Goal: Information Seeking & Learning: Learn about a topic

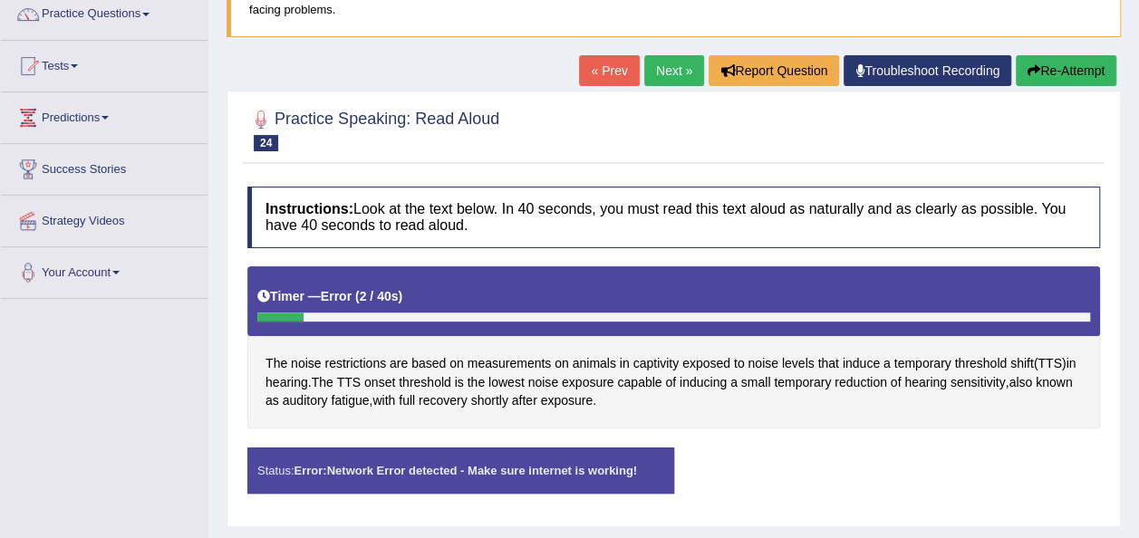
scroll to position [150, 0]
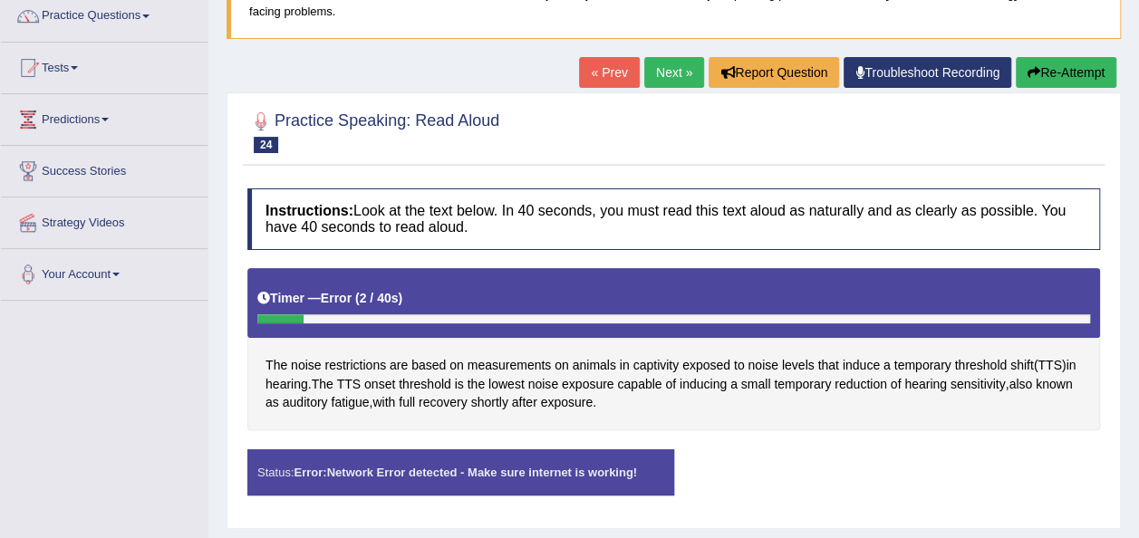
click at [600, 74] on link "« Prev" at bounding box center [609, 72] width 60 height 31
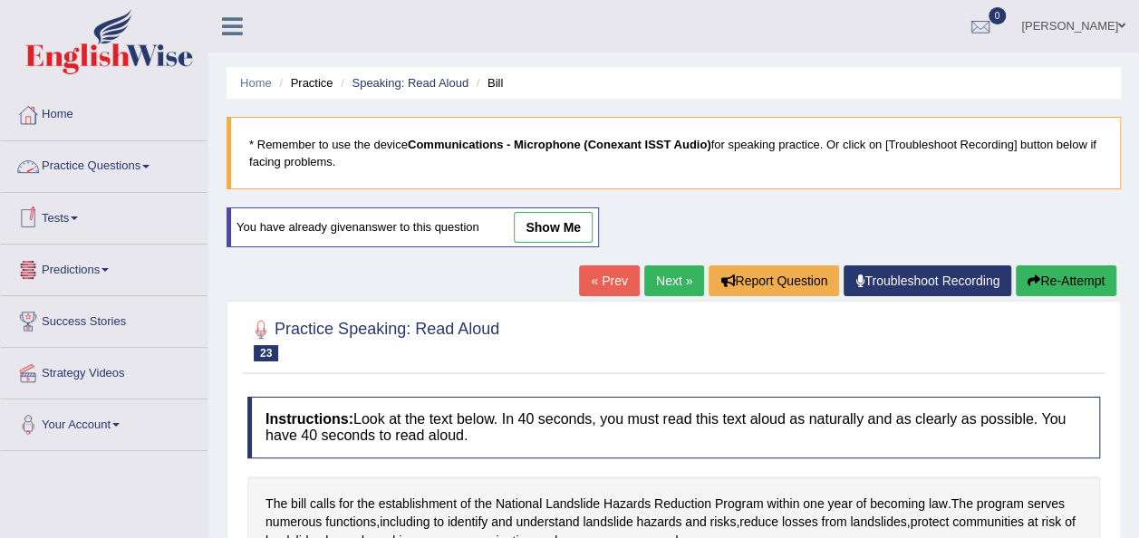
click at [153, 170] on link "Practice Questions" at bounding box center [104, 163] width 207 height 45
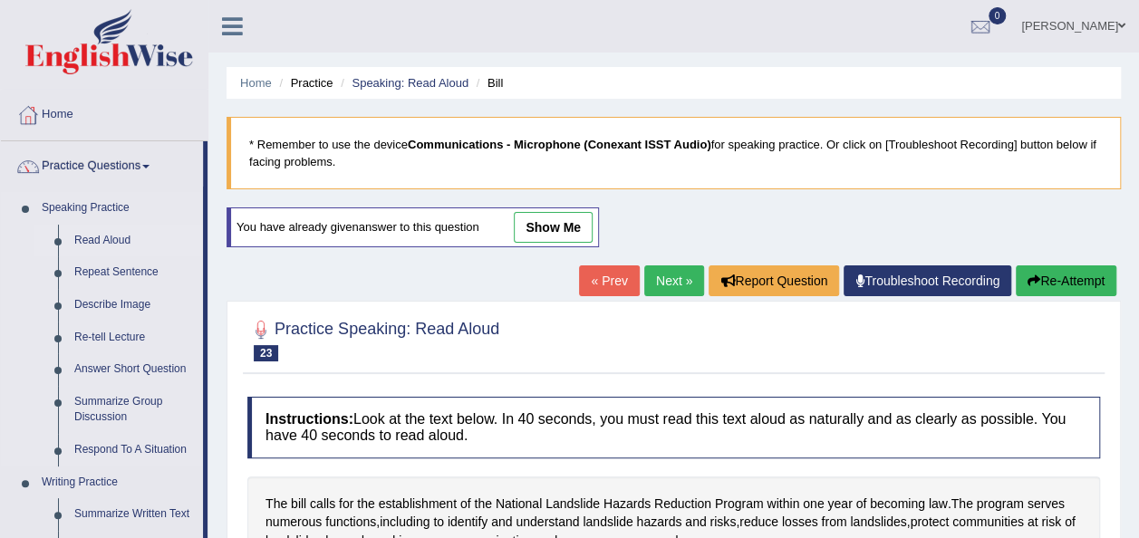
click at [121, 237] on link "Read Aloud" at bounding box center [134, 241] width 137 height 33
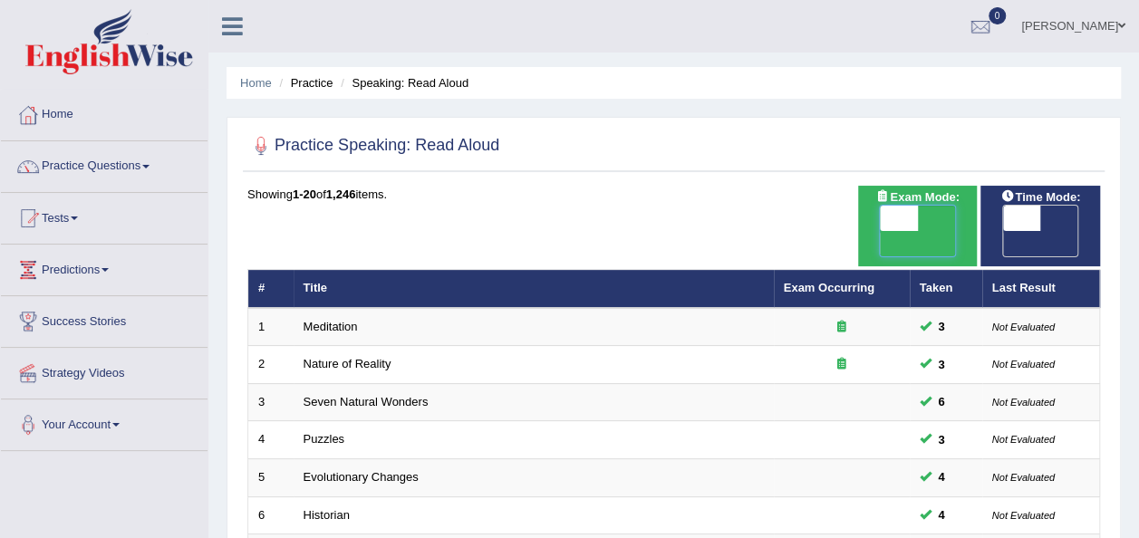
click at [906, 227] on span at bounding box center [899, 218] width 38 height 25
checkbox input "true"
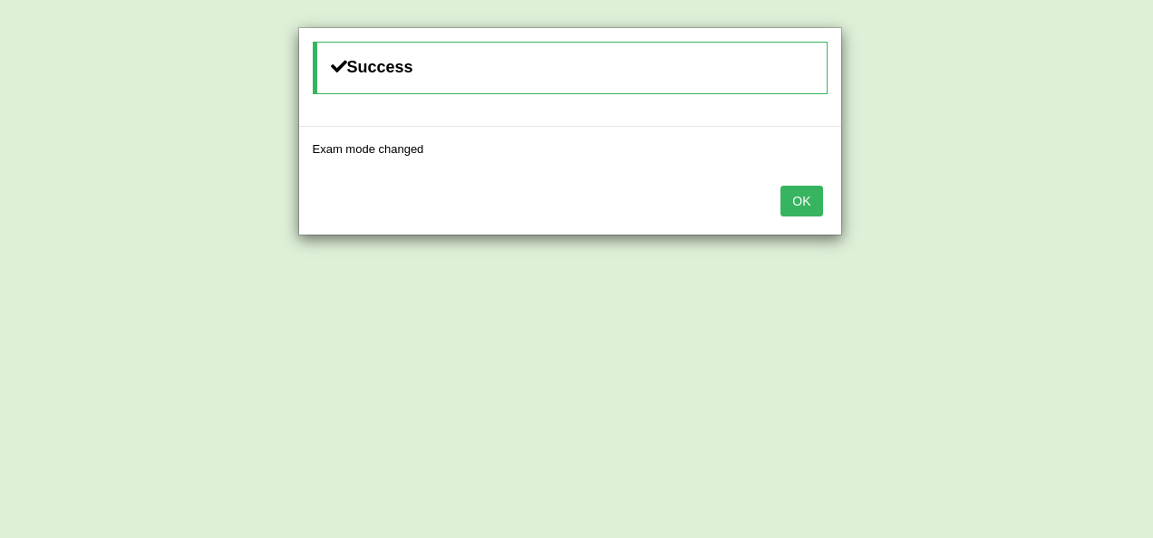
click at [1011, 227] on div "Success Exam mode changed OK" at bounding box center [576, 269] width 1153 height 538
click at [810, 187] on button "OK" at bounding box center [801, 201] width 42 height 31
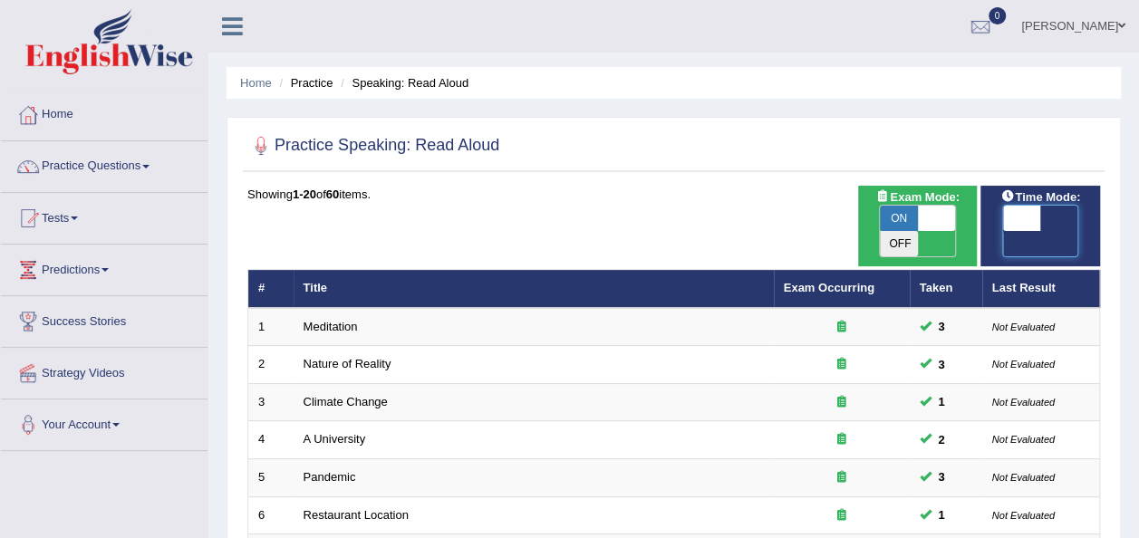
click at [1012, 219] on span at bounding box center [1022, 218] width 38 height 25
checkbox input "true"
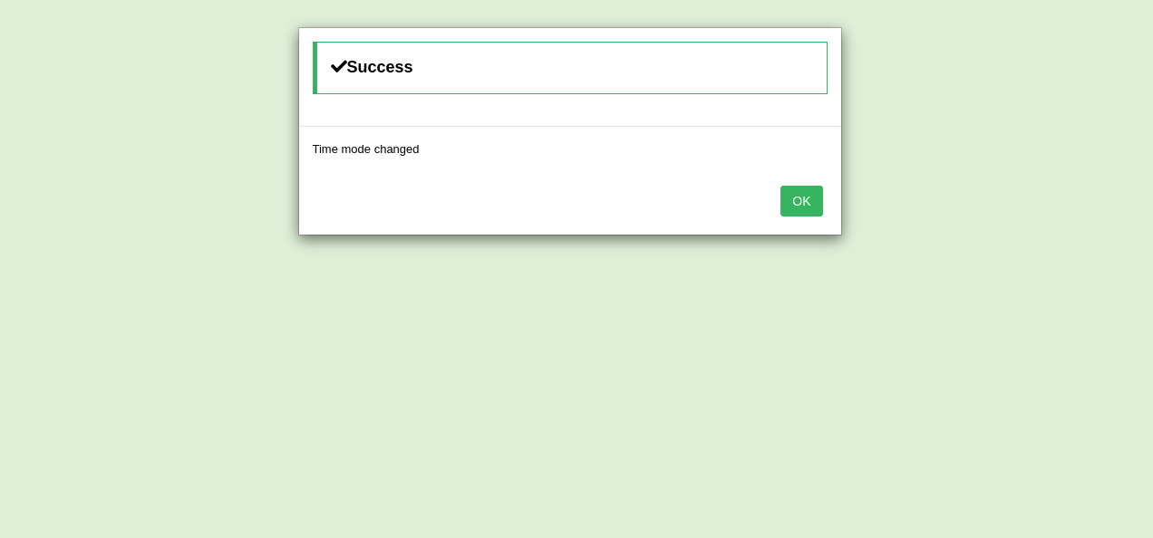
click at [814, 205] on button "OK" at bounding box center [801, 201] width 42 height 31
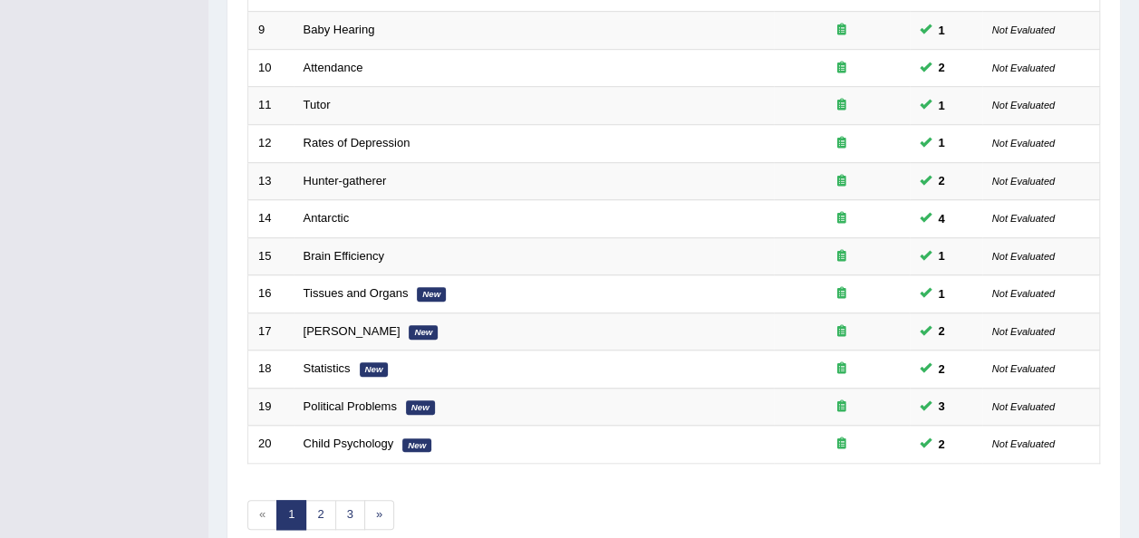
scroll to position [653, 0]
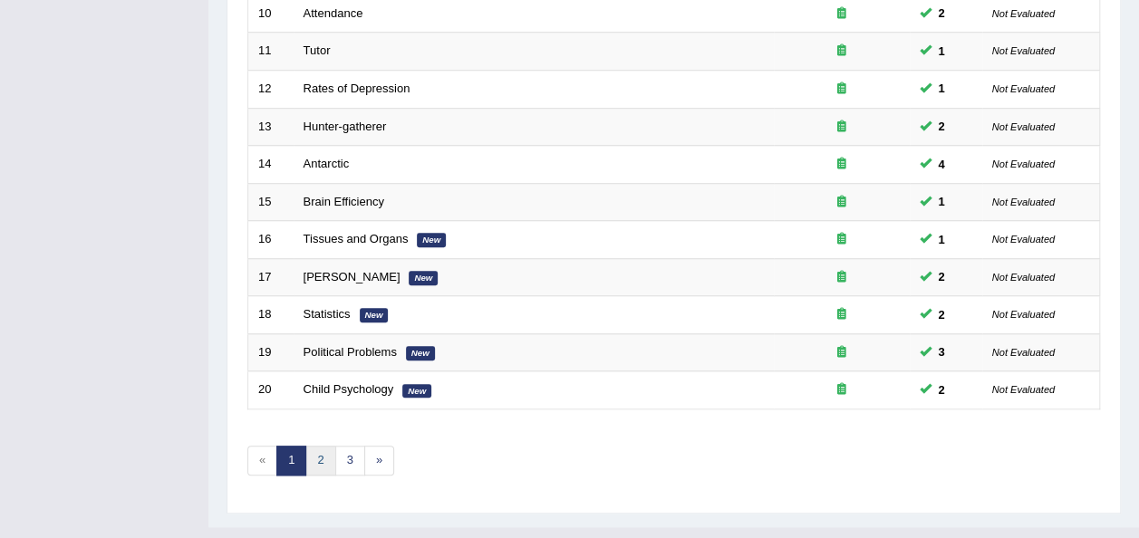
click at [320, 446] on link "2" at bounding box center [320, 461] width 30 height 30
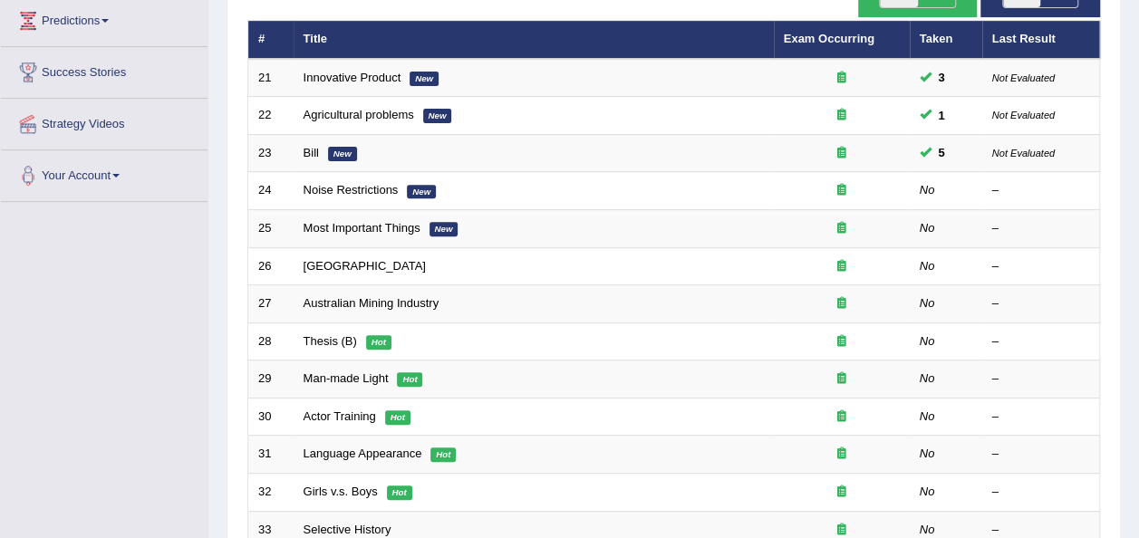
scroll to position [252, 0]
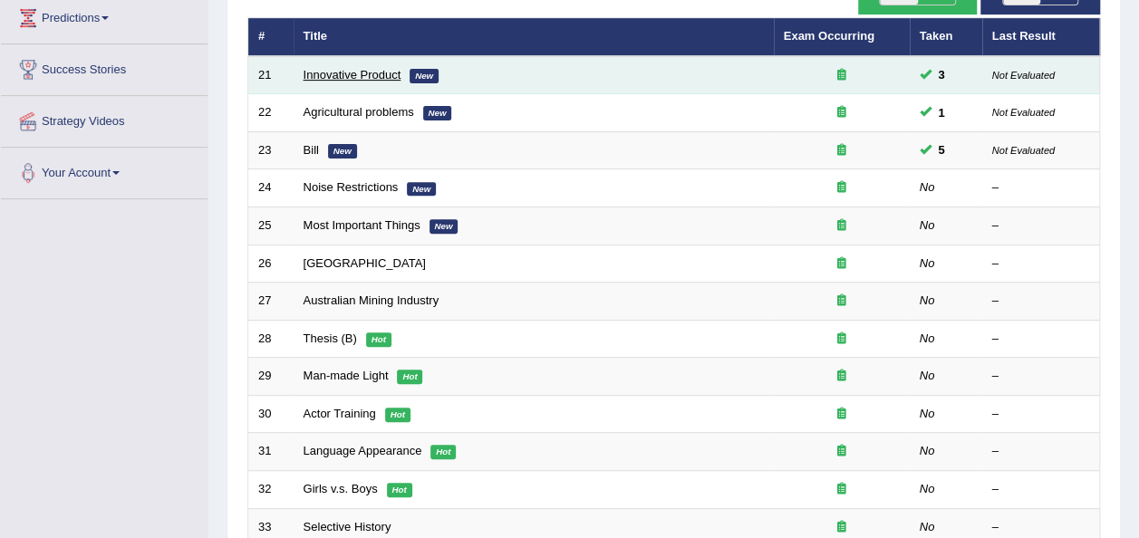
click at [350, 68] on link "Innovative Product" at bounding box center [353, 75] width 98 height 14
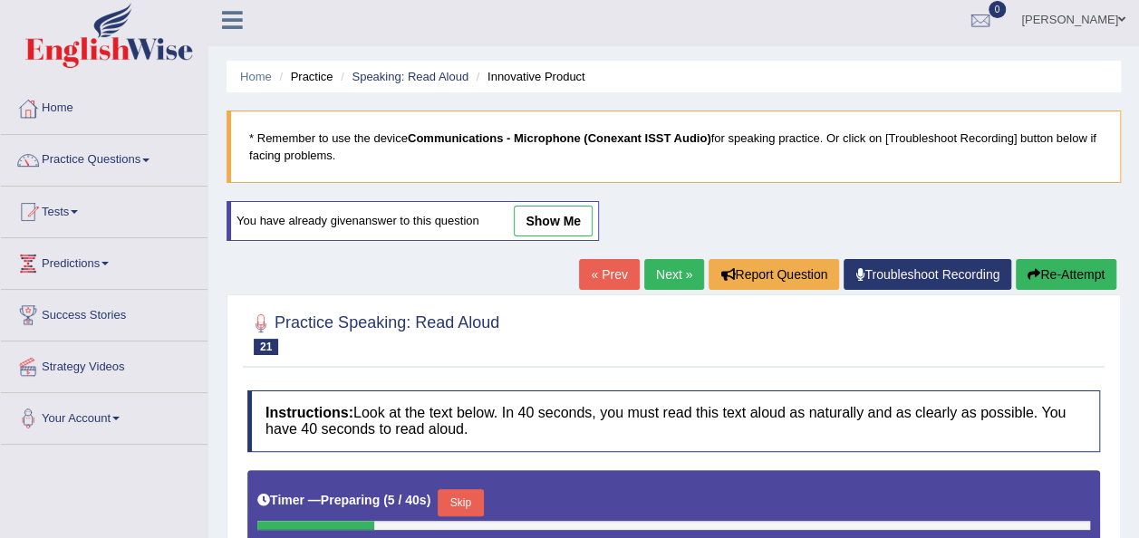
scroll to position [7, 0]
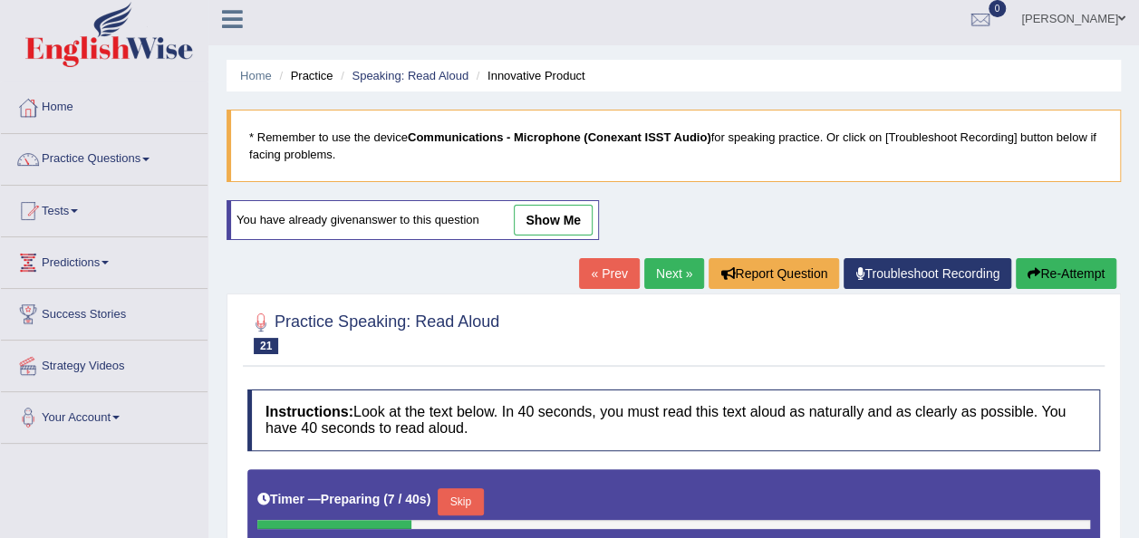
click at [672, 264] on link "Next »" at bounding box center [674, 273] width 60 height 31
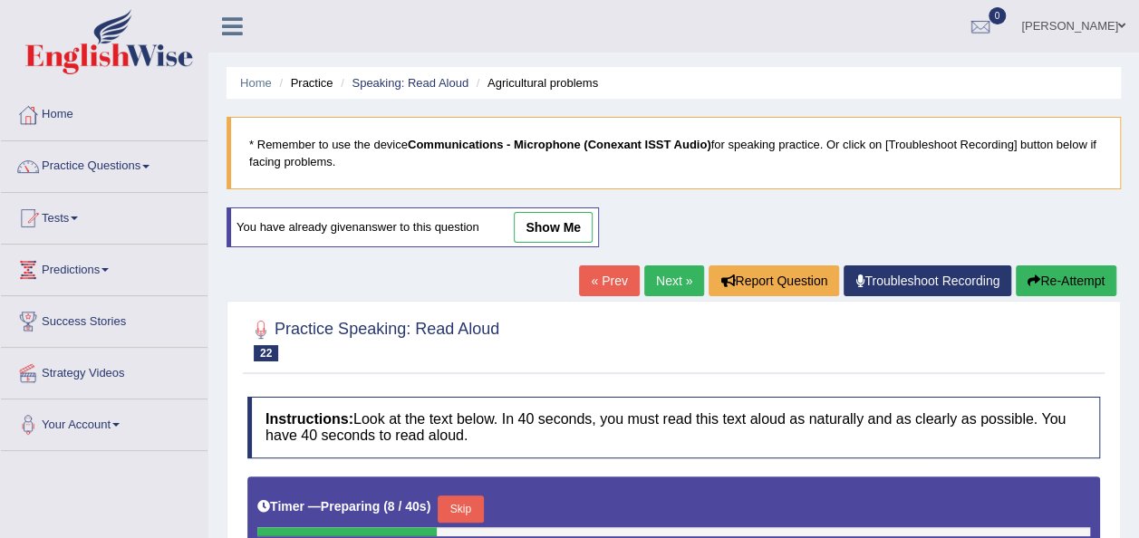
click at [666, 279] on link "Next »" at bounding box center [674, 281] width 60 height 31
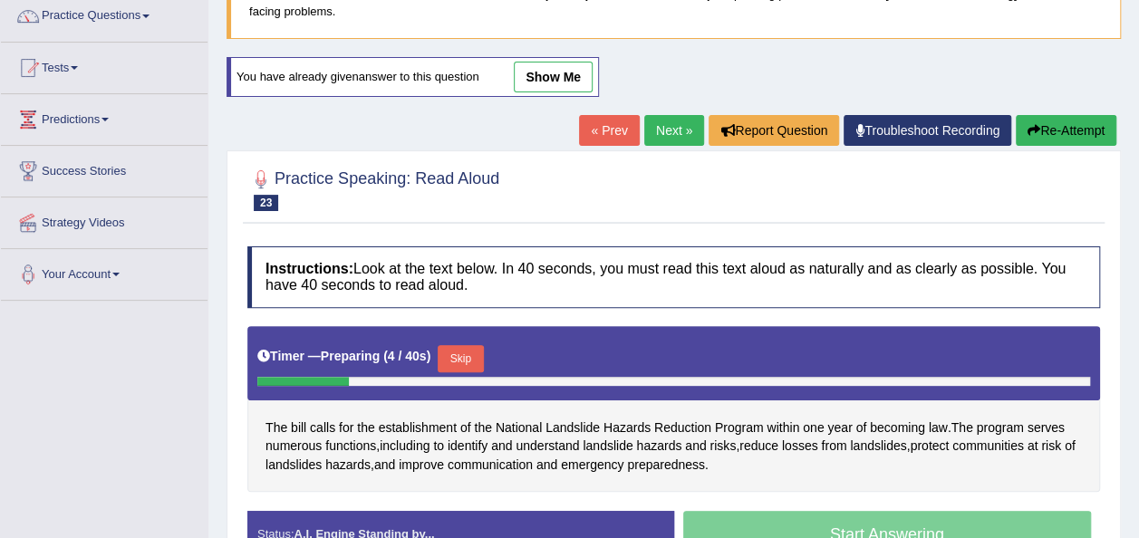
scroll to position [147, 0]
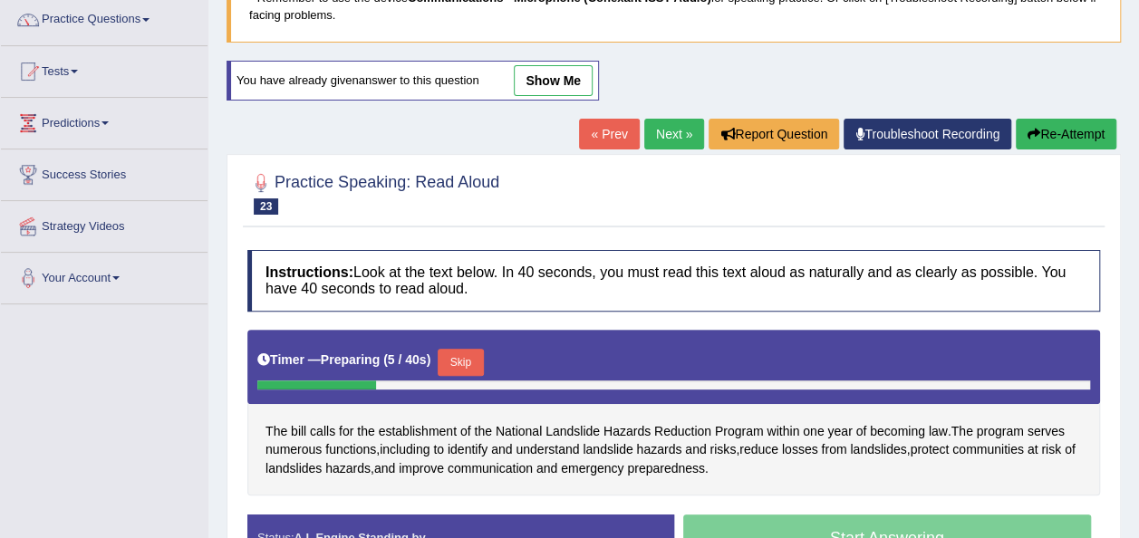
click at [644, 126] on link "Next »" at bounding box center [674, 134] width 60 height 31
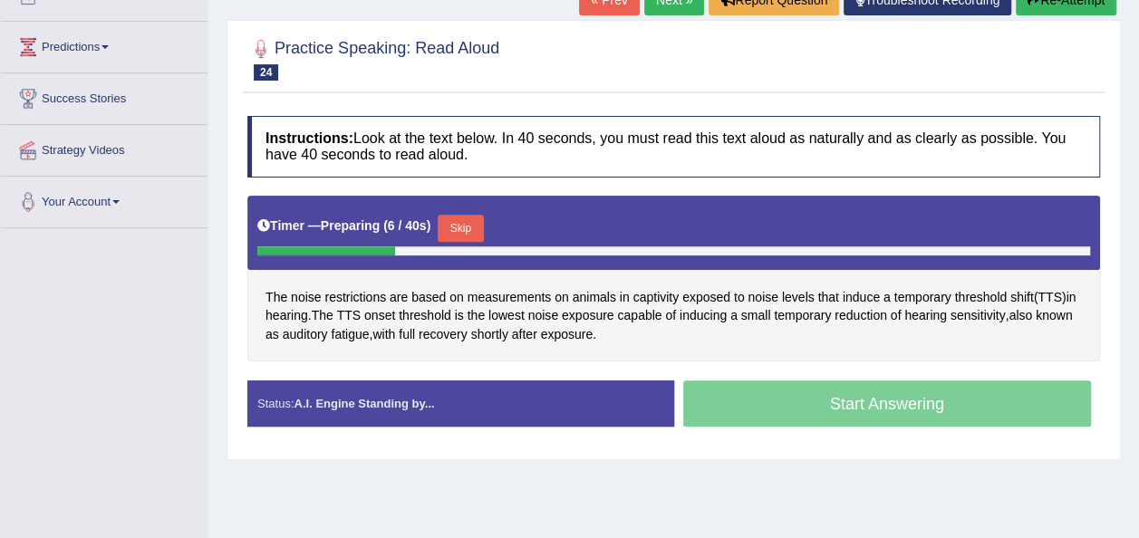
scroll to position [222, 0]
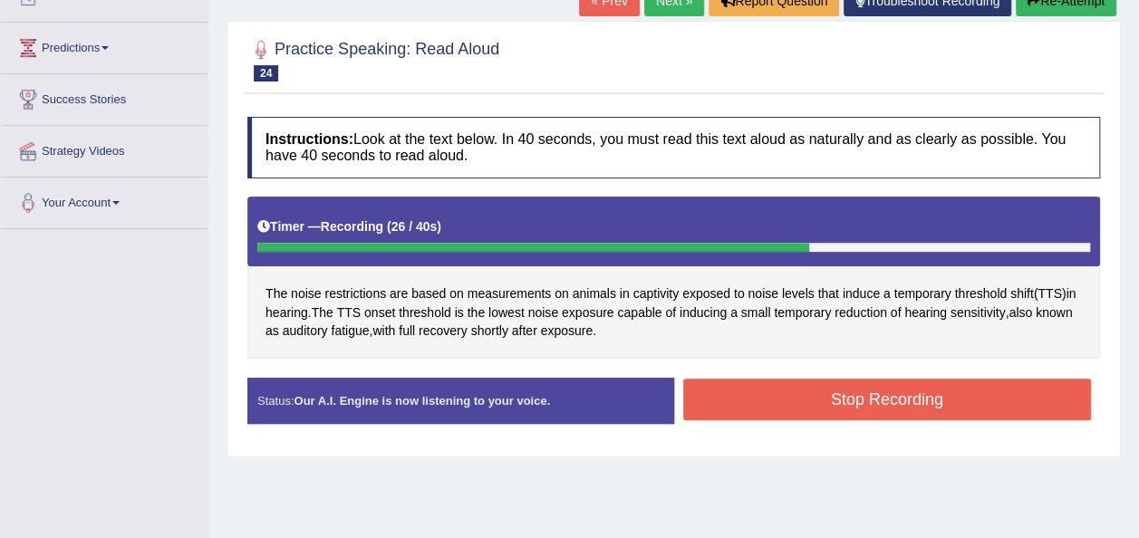
click at [777, 404] on button "Stop Recording" at bounding box center [887, 400] width 409 height 42
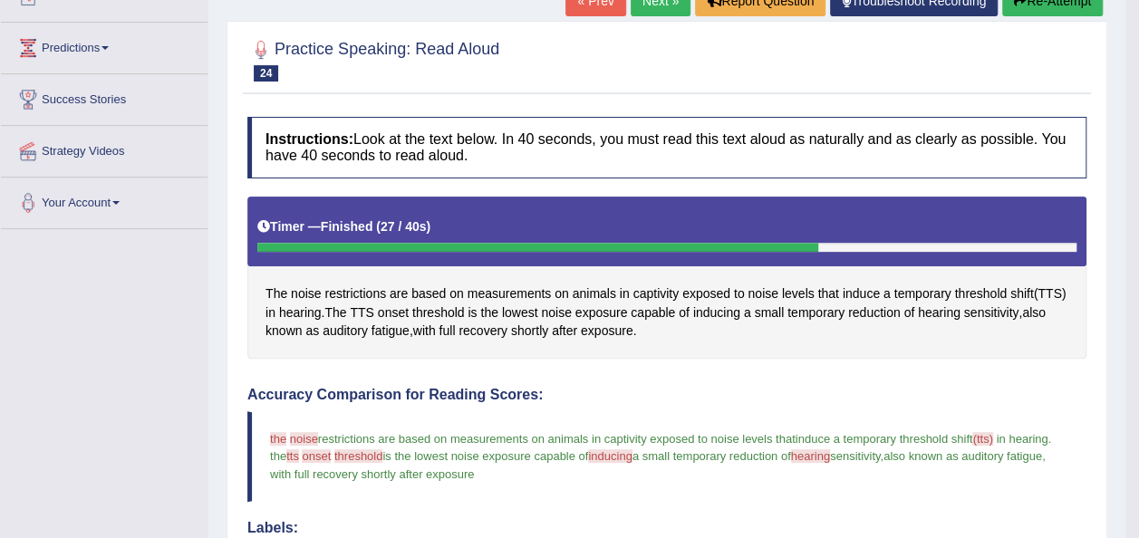
click at [655, 12] on link "Next »" at bounding box center [661, 0] width 60 height 31
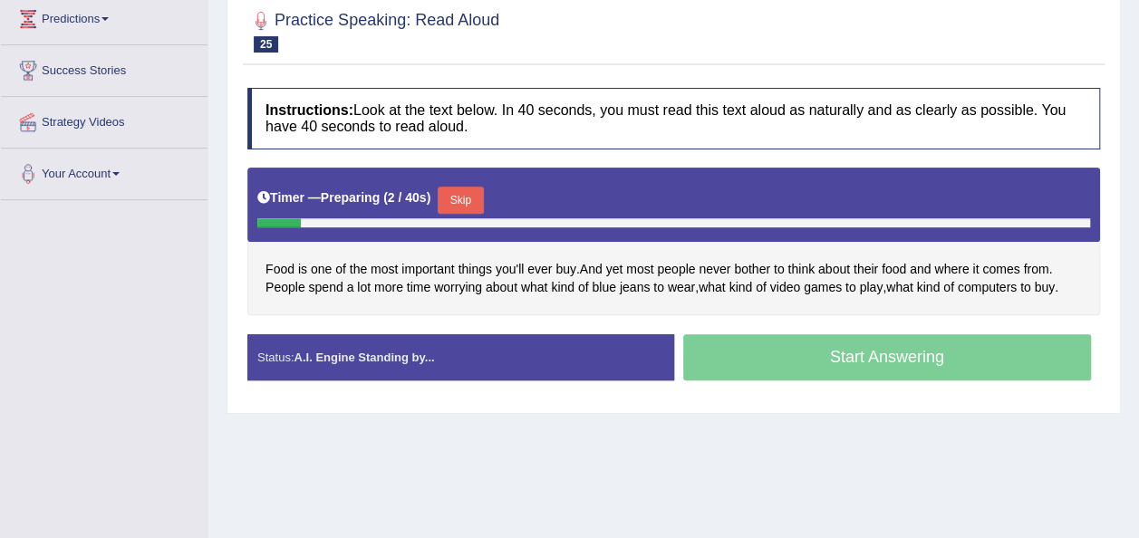
scroll to position [268, 0]
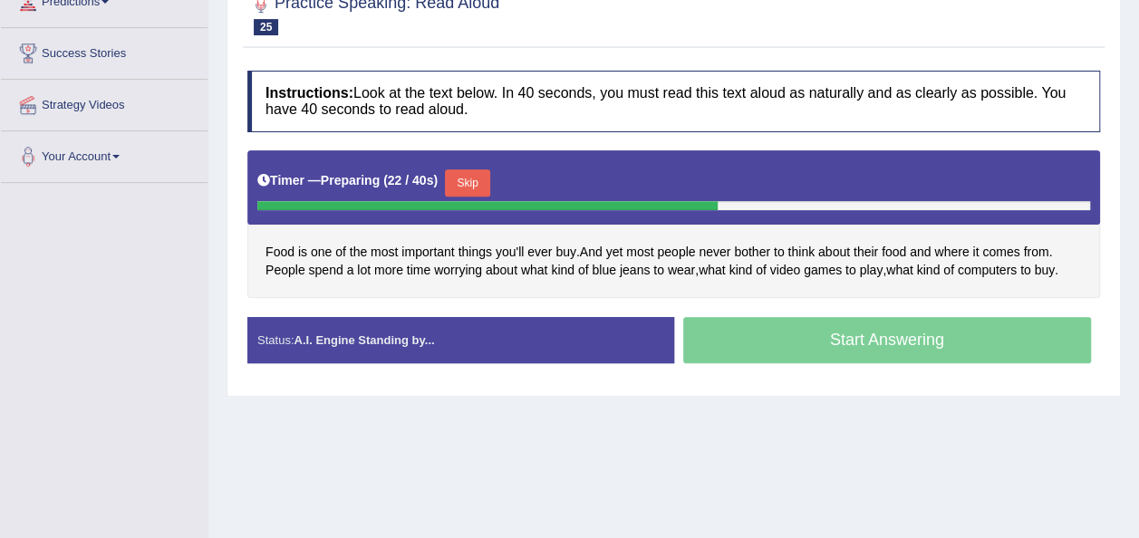
click at [247, 439] on div "Home Practice Speaking: Read Aloud Most Important Things * Remember to use the …" at bounding box center [673, 185] width 931 height 906
click at [454, 176] on button "Skip" at bounding box center [467, 182] width 45 height 27
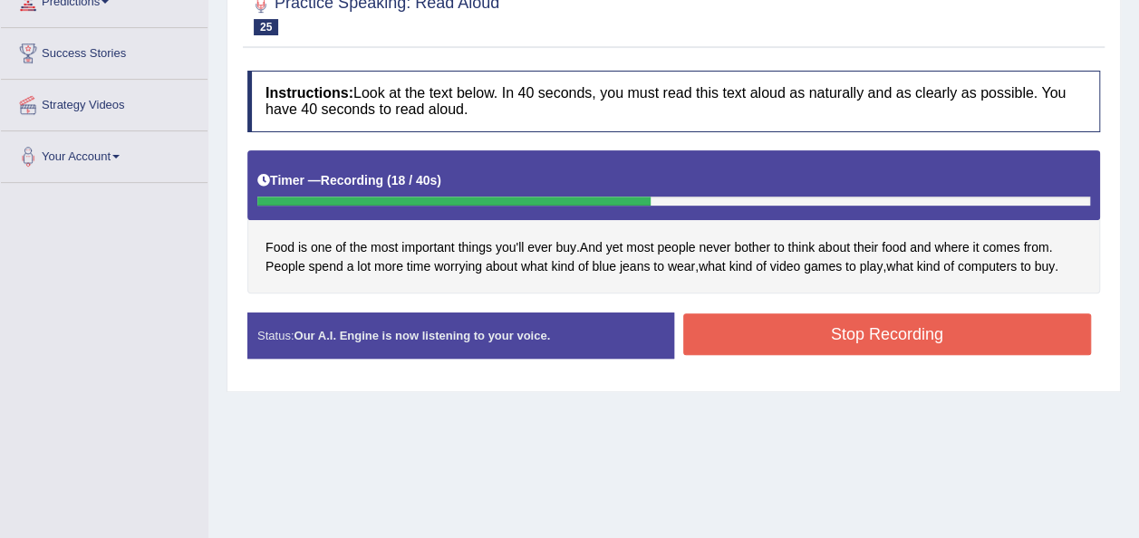
click at [941, 334] on button "Stop Recording" at bounding box center [887, 335] width 409 height 42
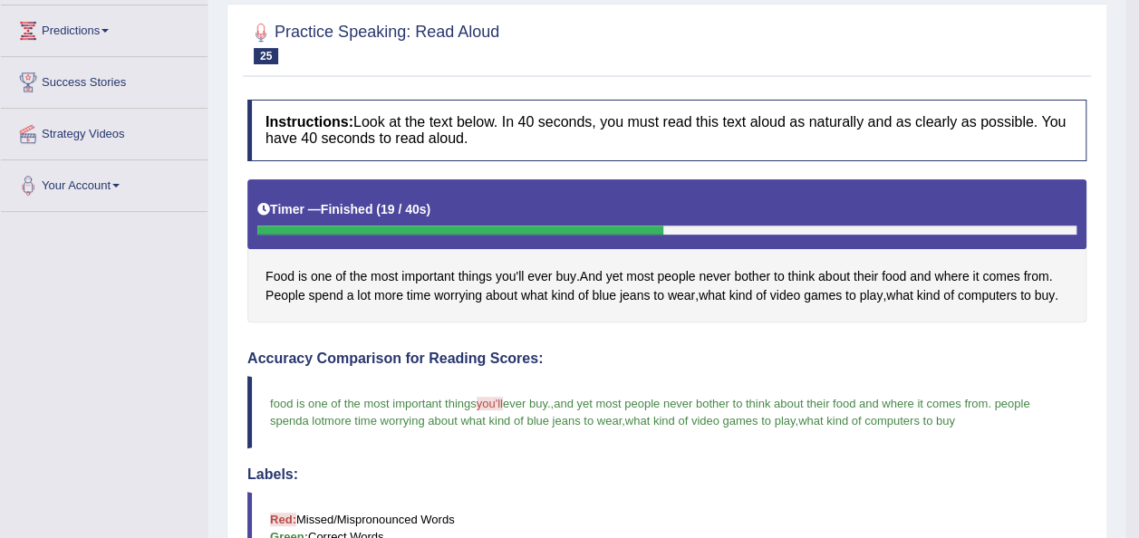
scroll to position [123, 0]
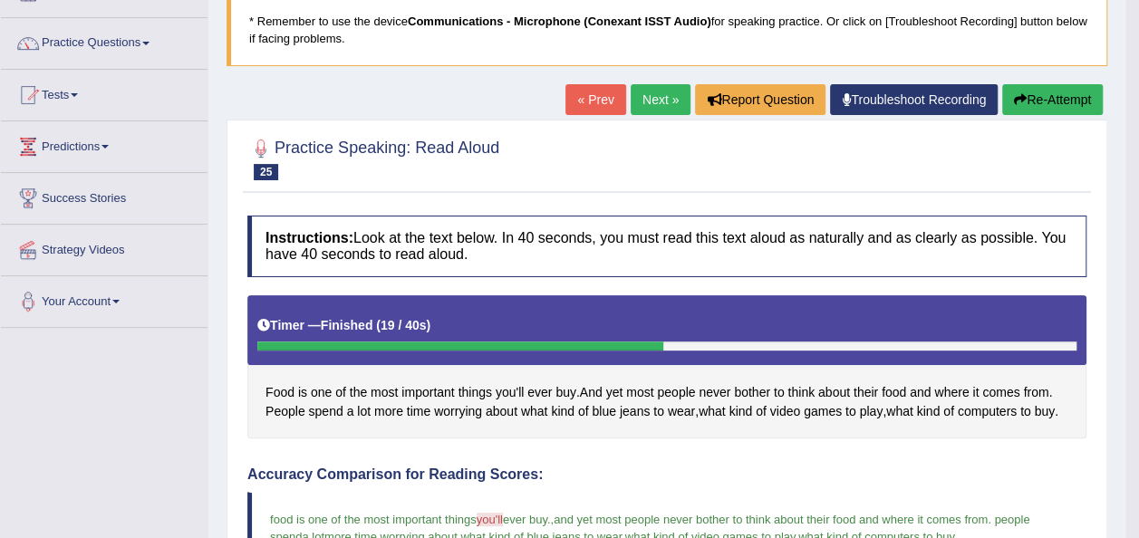
click at [649, 91] on link "Next »" at bounding box center [661, 99] width 60 height 31
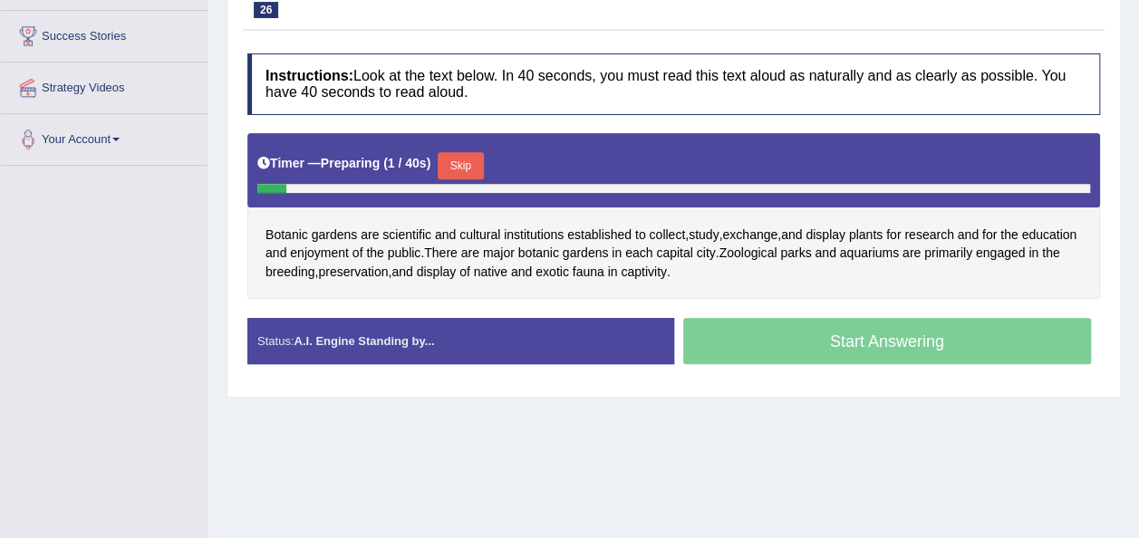
scroll to position [292, 0]
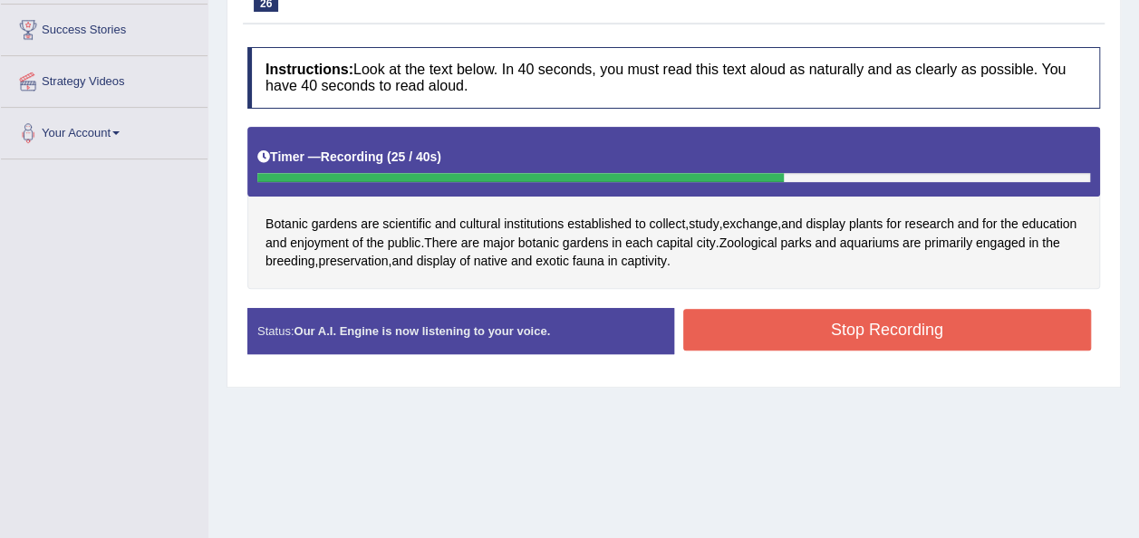
click at [730, 342] on button "Stop Recording" at bounding box center [887, 330] width 409 height 42
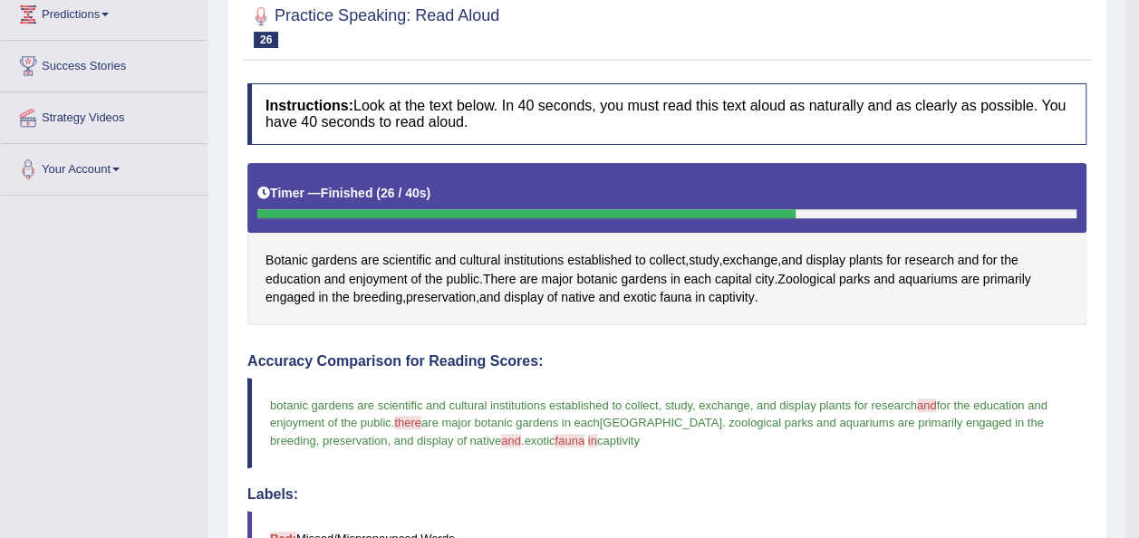
scroll to position [0, 0]
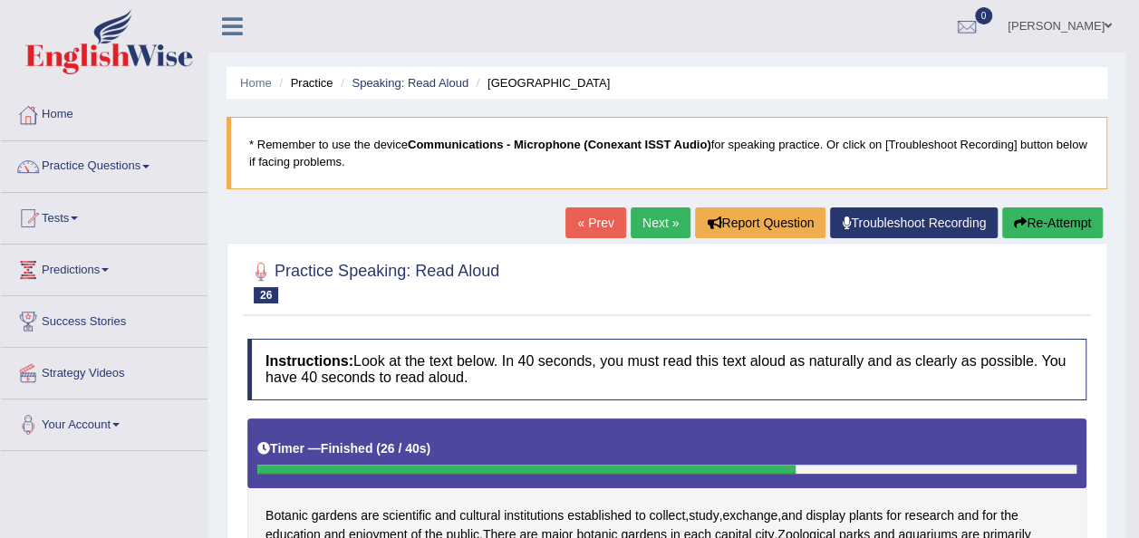
click at [1035, 212] on button "Re-Attempt" at bounding box center [1052, 223] width 101 height 31
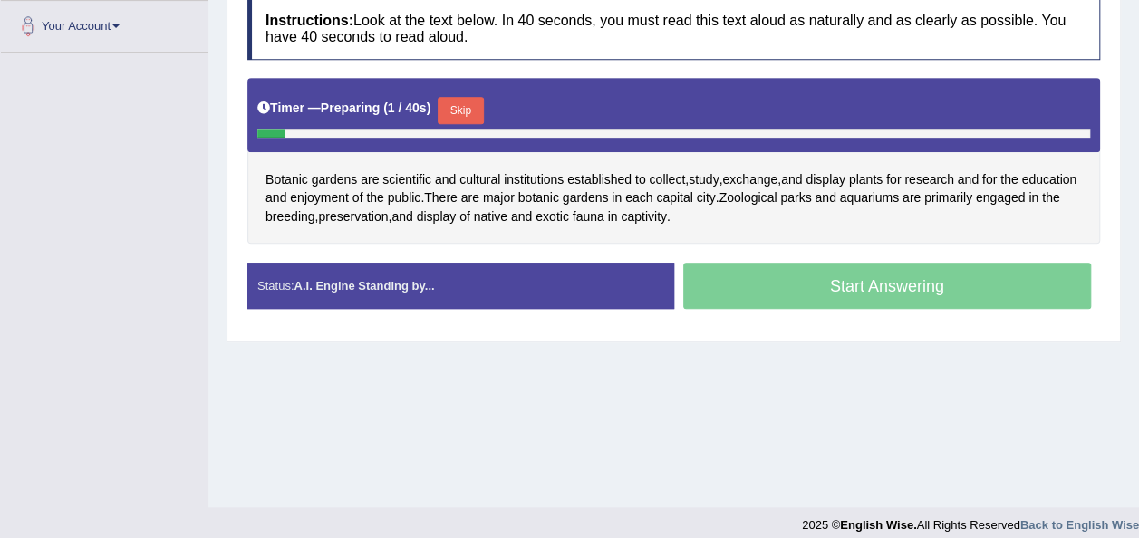
scroll to position [410, 0]
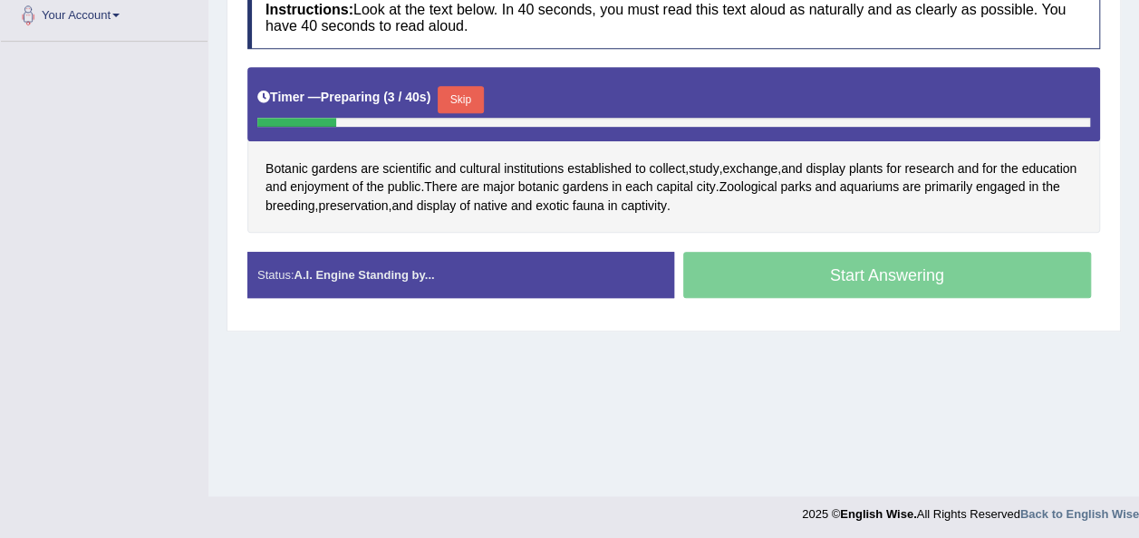
click at [457, 102] on button "Skip" at bounding box center [460, 99] width 45 height 27
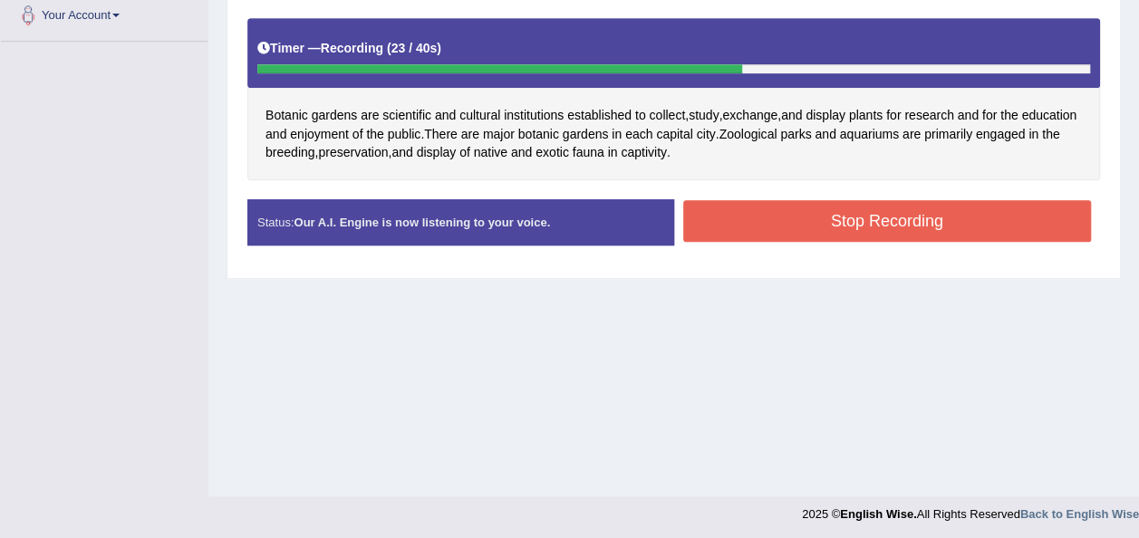
click at [770, 210] on button "Stop Recording" at bounding box center [887, 221] width 409 height 42
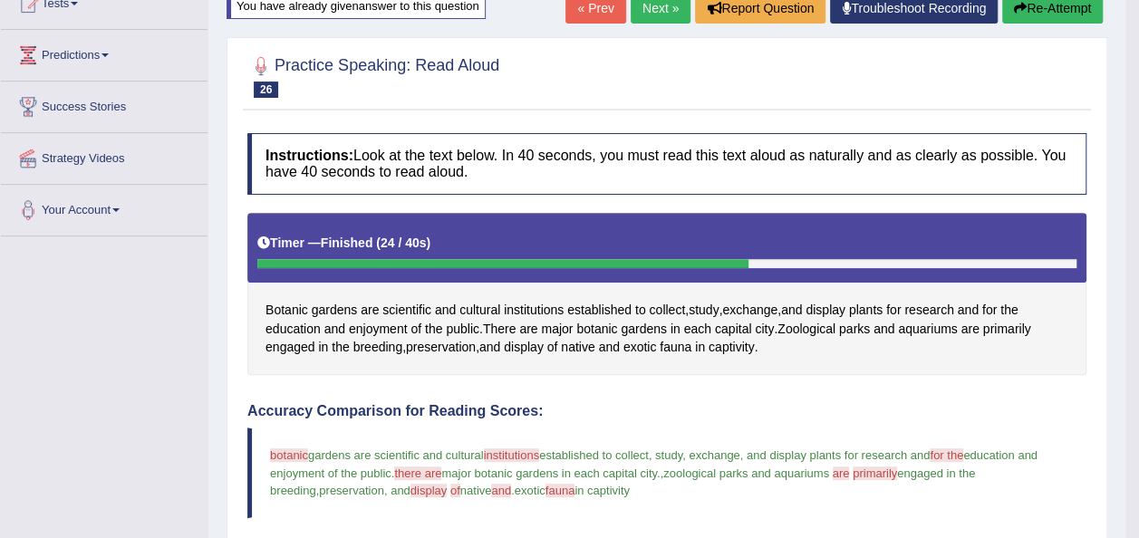
scroll to position [192, 0]
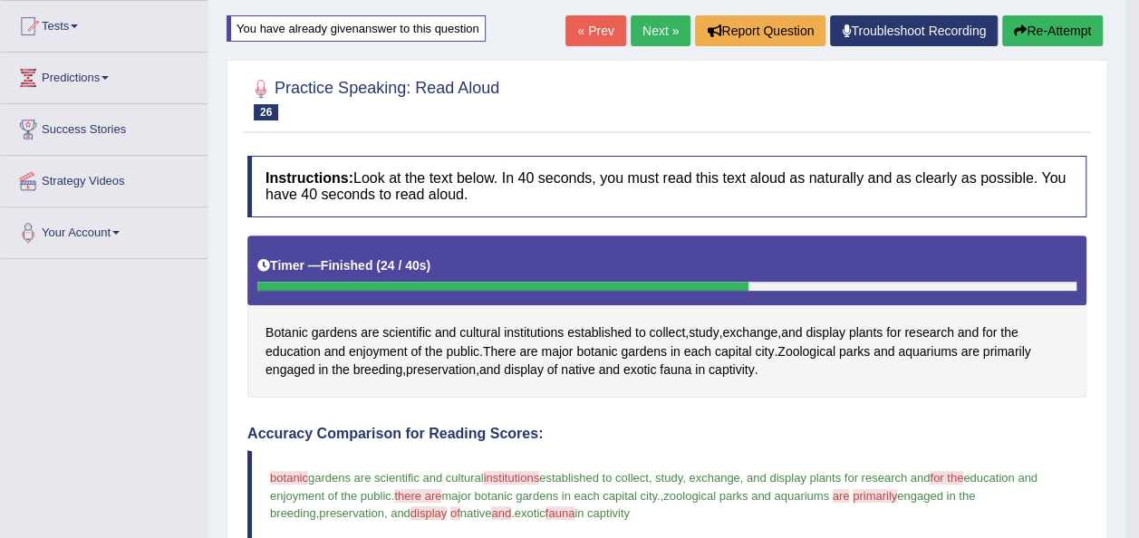
click at [659, 30] on link "Next »" at bounding box center [661, 30] width 60 height 31
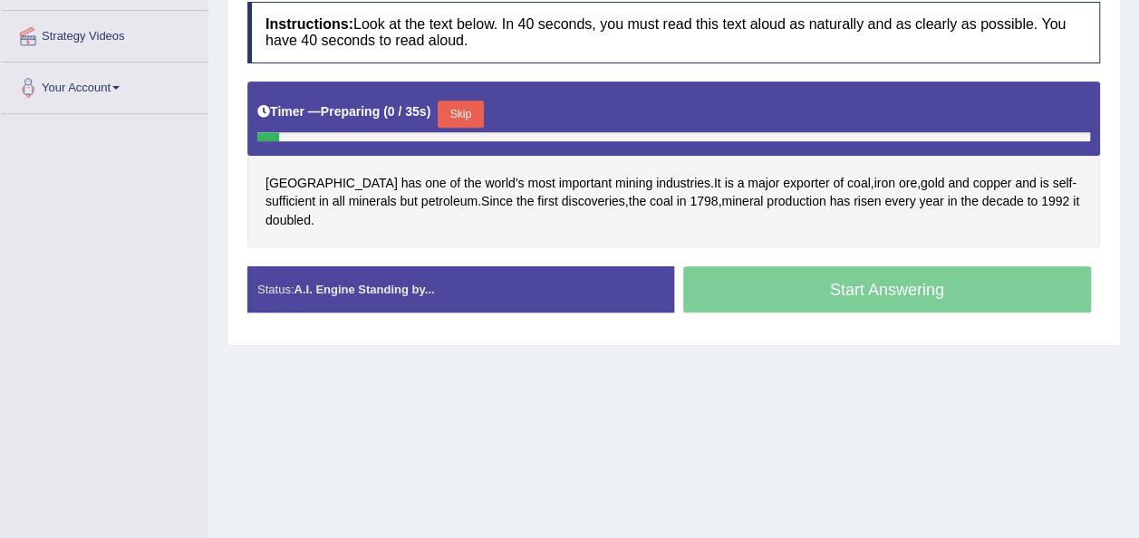
scroll to position [343, 0]
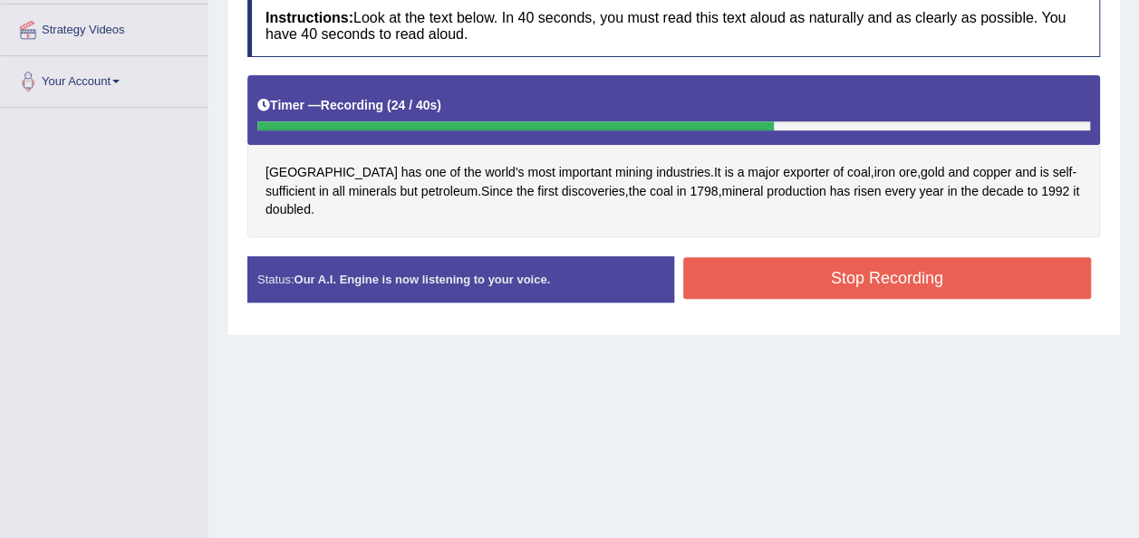
click at [820, 268] on button "Stop Recording" at bounding box center [887, 278] width 409 height 42
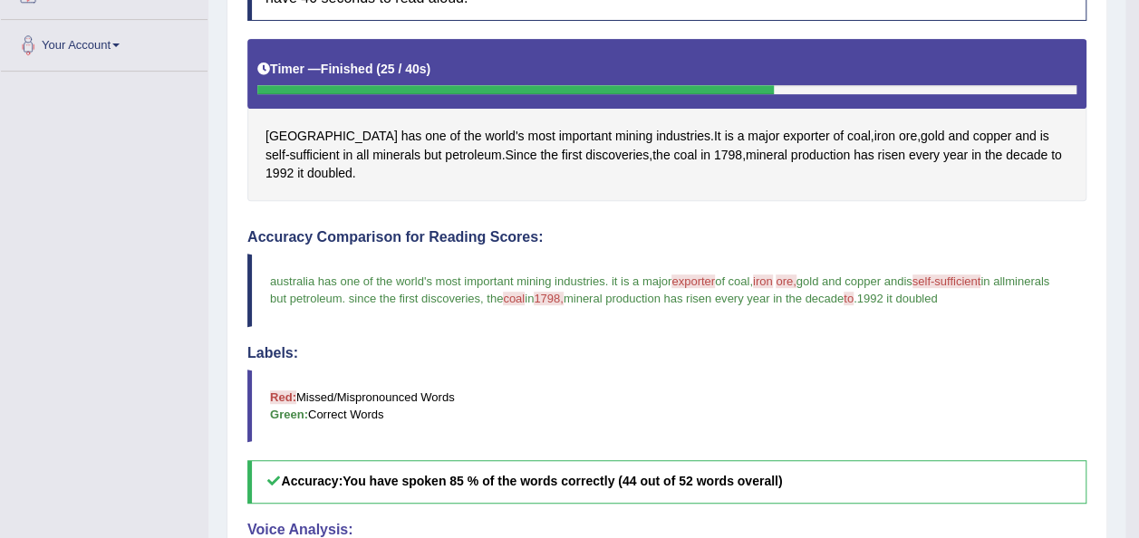
scroll to position [0, 0]
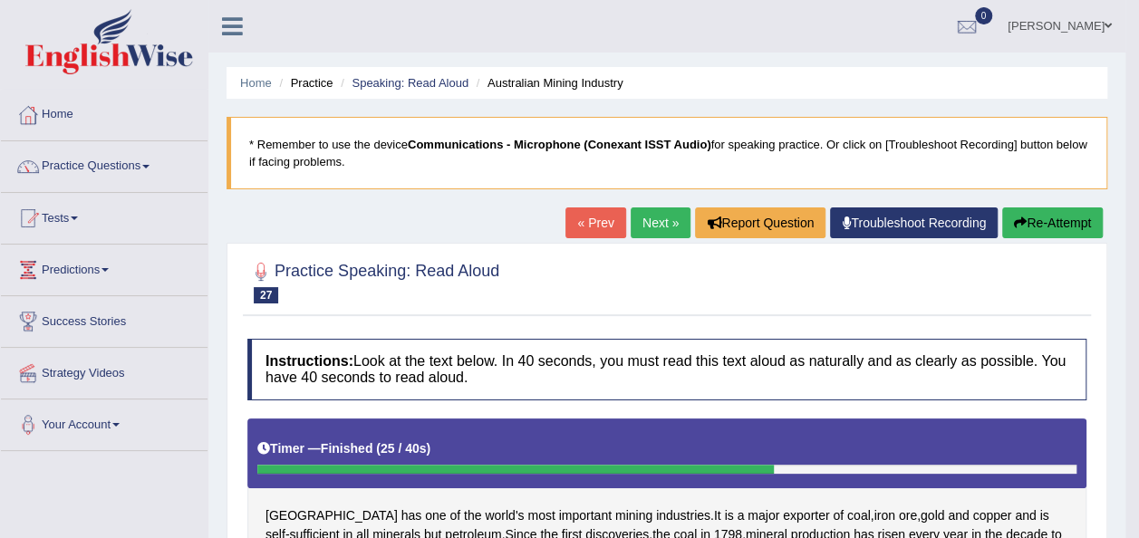
click at [1046, 225] on button "Re-Attempt" at bounding box center [1052, 223] width 101 height 31
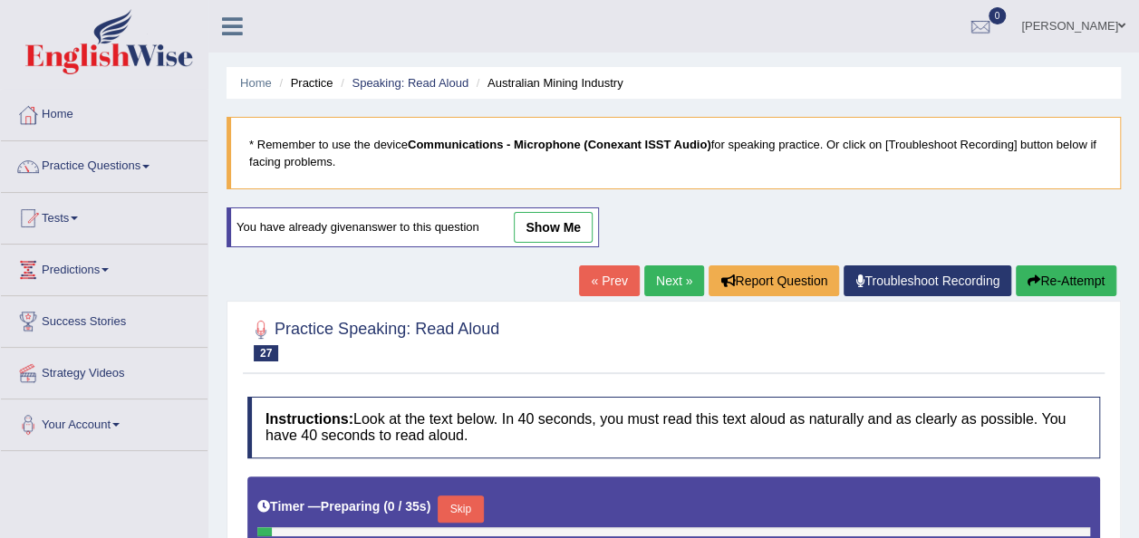
scroll to position [413, 0]
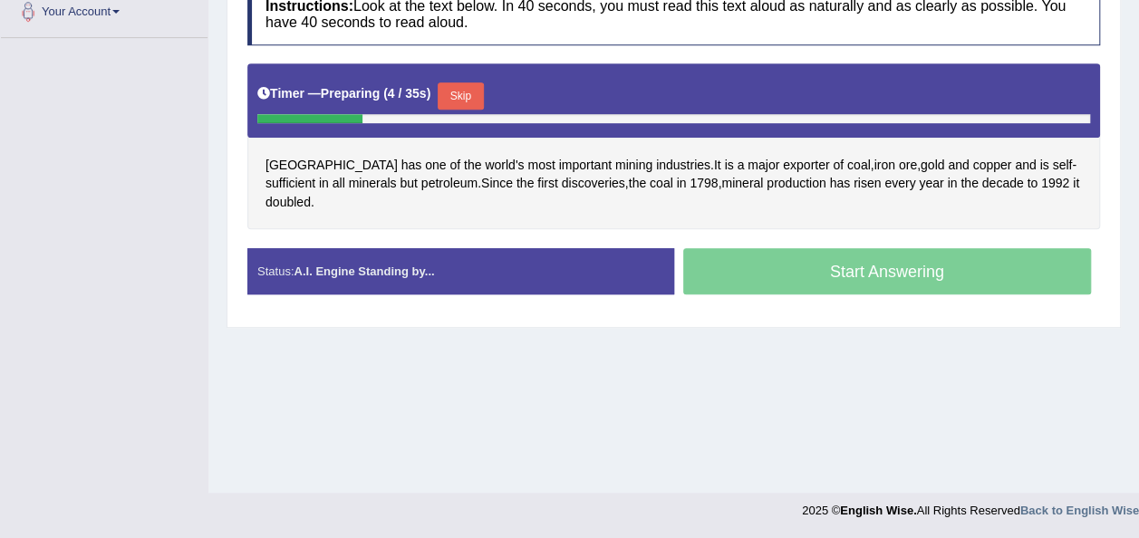
click at [450, 85] on button "Skip" at bounding box center [460, 95] width 45 height 27
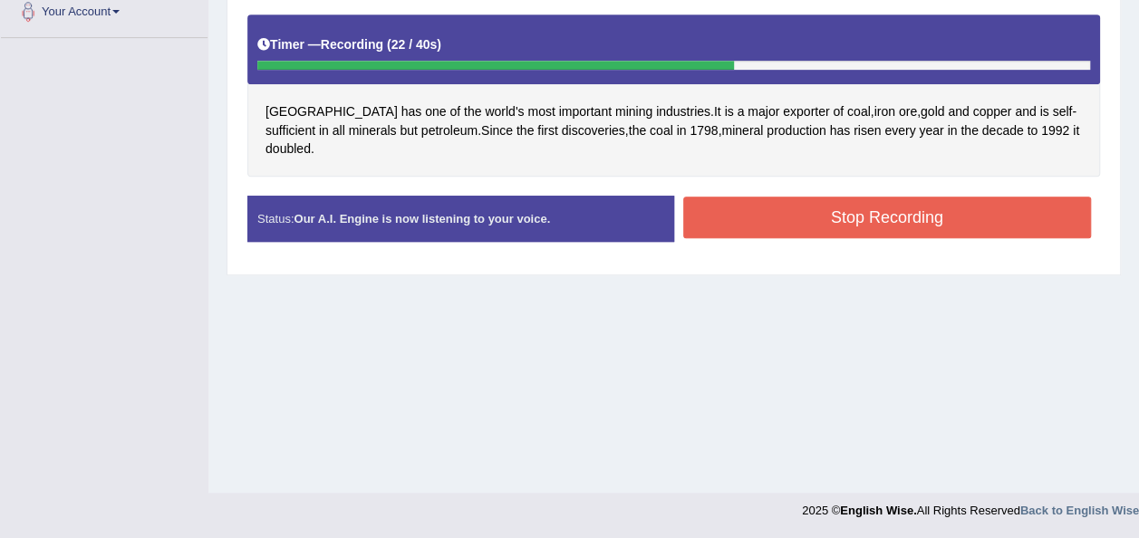
click at [792, 198] on button "Stop Recording" at bounding box center [887, 218] width 409 height 42
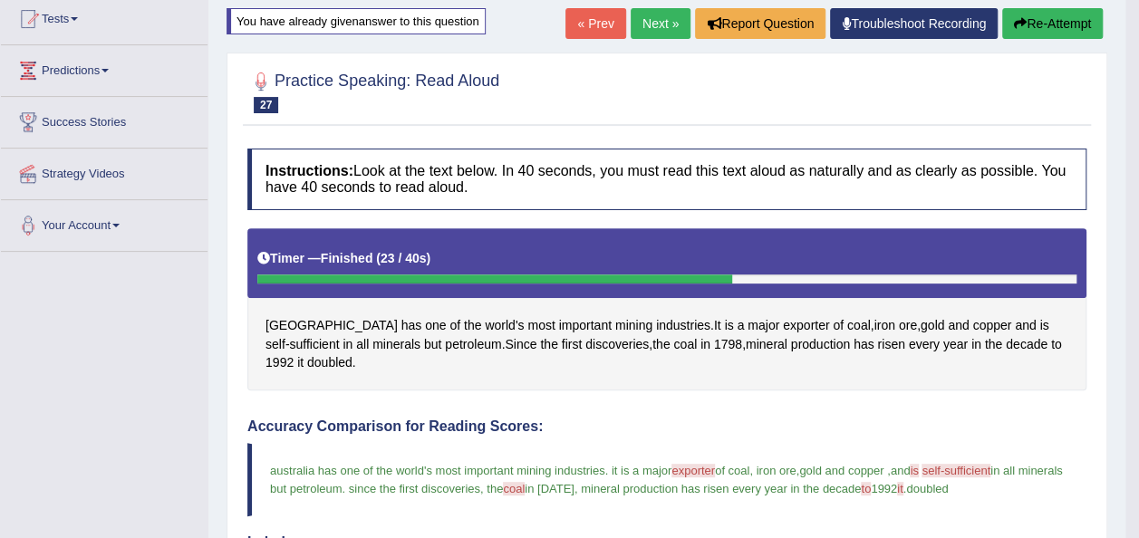
scroll to position [196, 0]
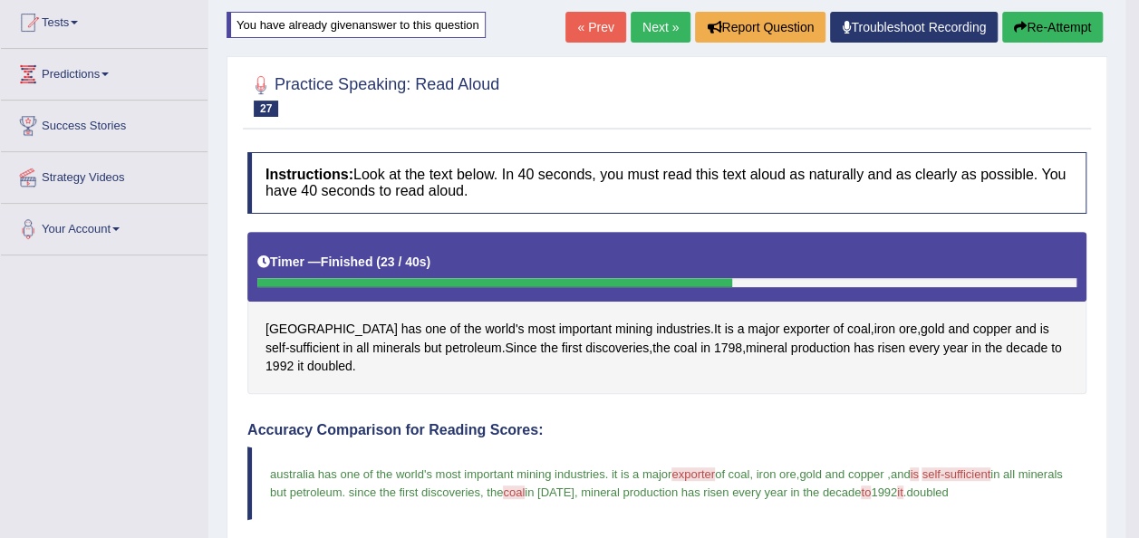
click at [657, 25] on link "Next »" at bounding box center [661, 27] width 60 height 31
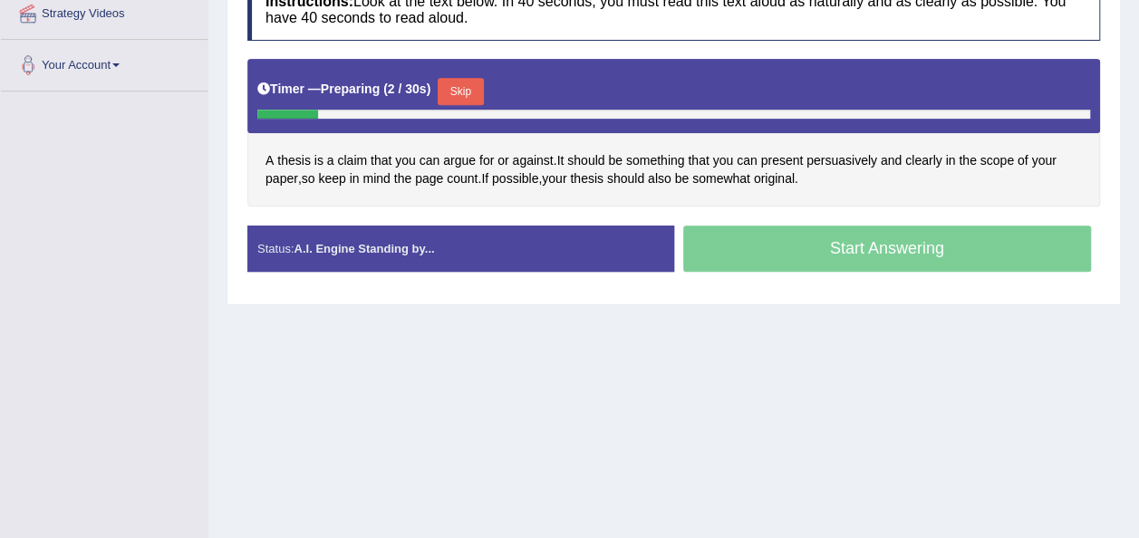
scroll to position [372, 0]
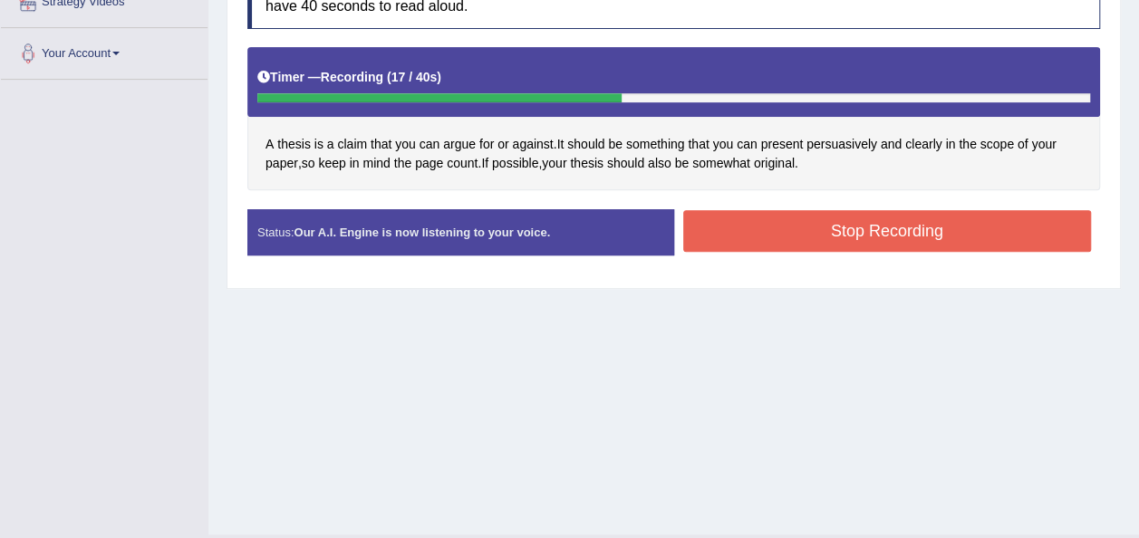
click at [719, 238] on button "Stop Recording" at bounding box center [887, 231] width 409 height 42
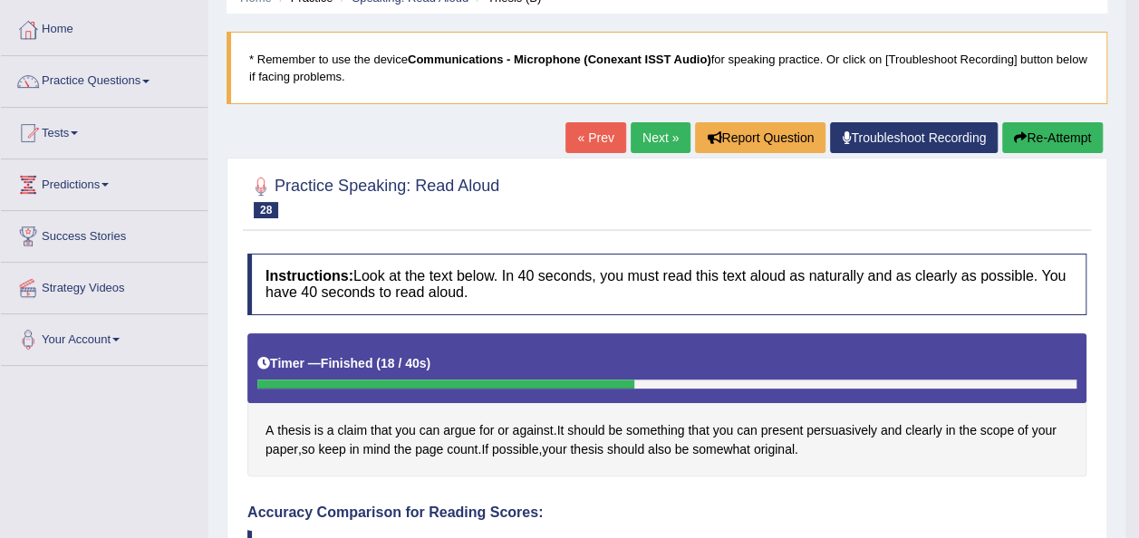
scroll to position [82, 0]
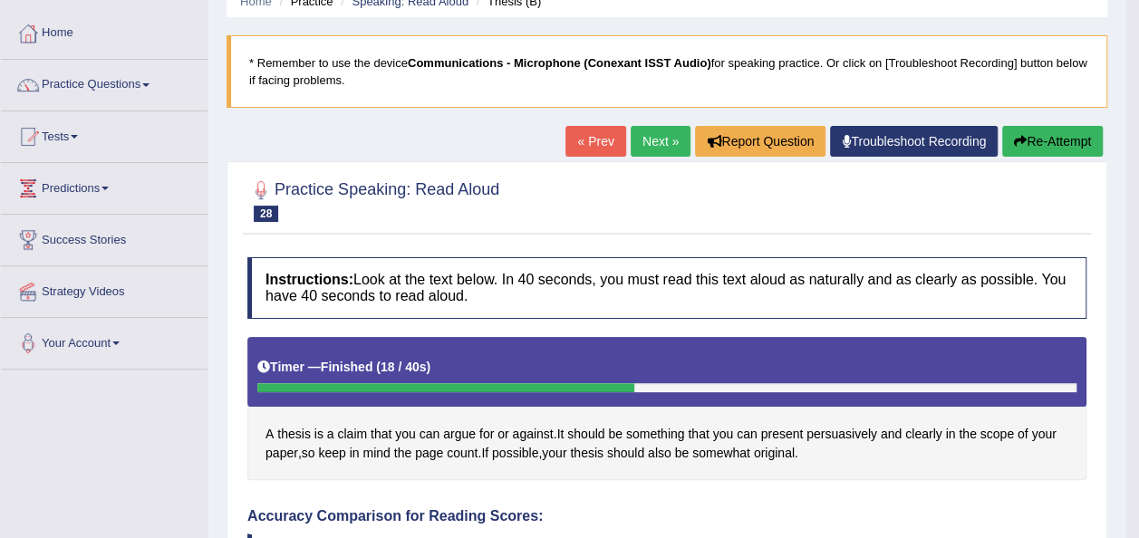
click at [667, 136] on link "Next »" at bounding box center [661, 141] width 60 height 31
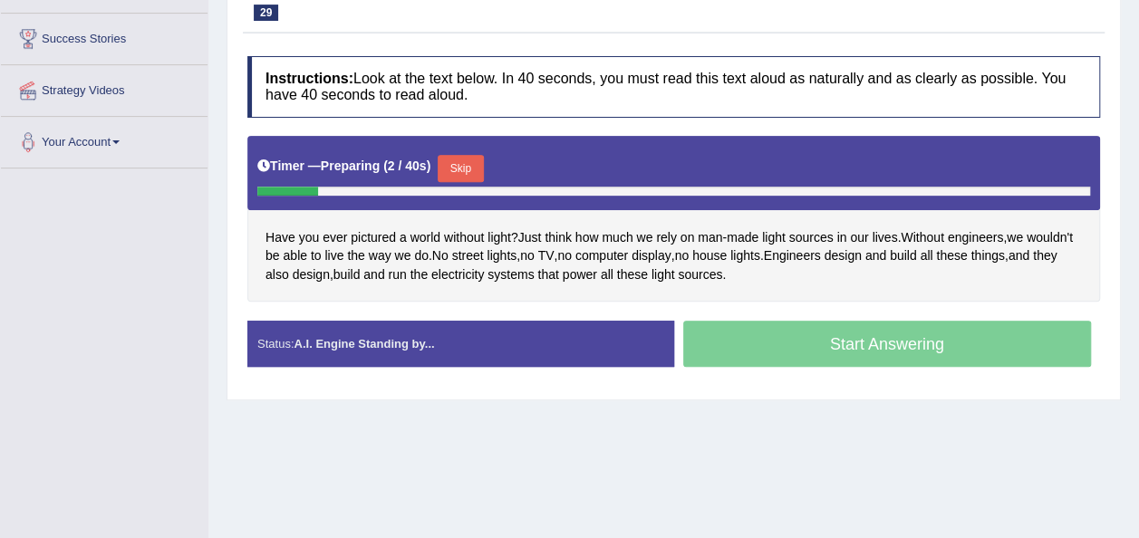
scroll to position [299, 0]
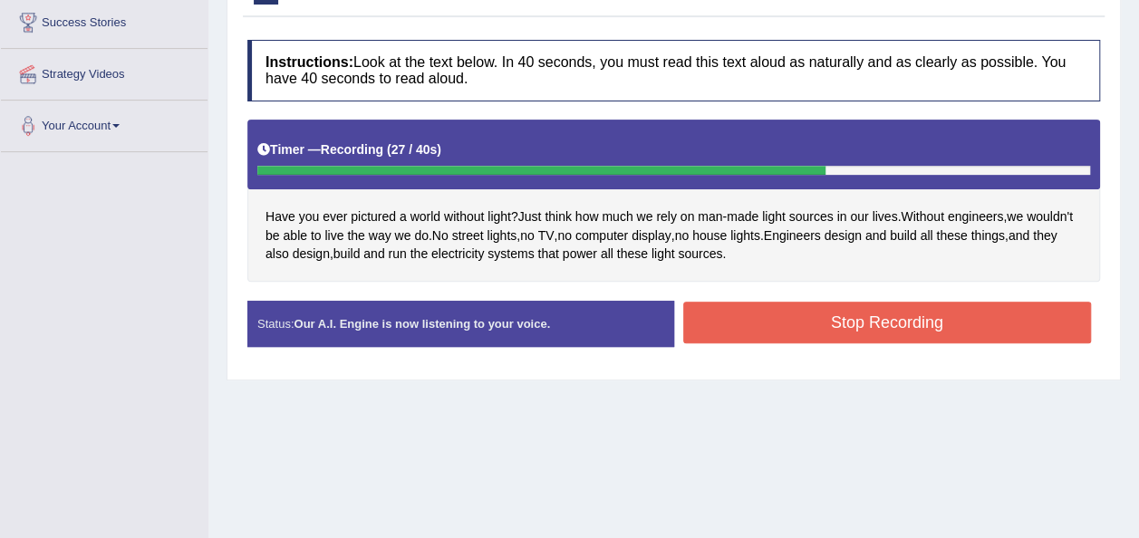
click at [933, 314] on button "Stop Recording" at bounding box center [887, 323] width 409 height 42
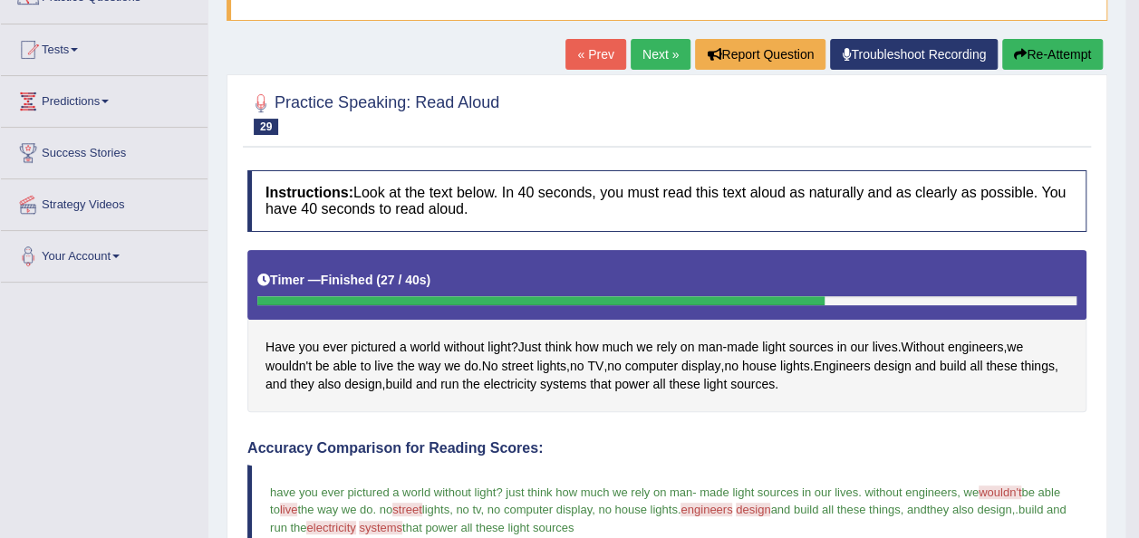
scroll to position [154, 0]
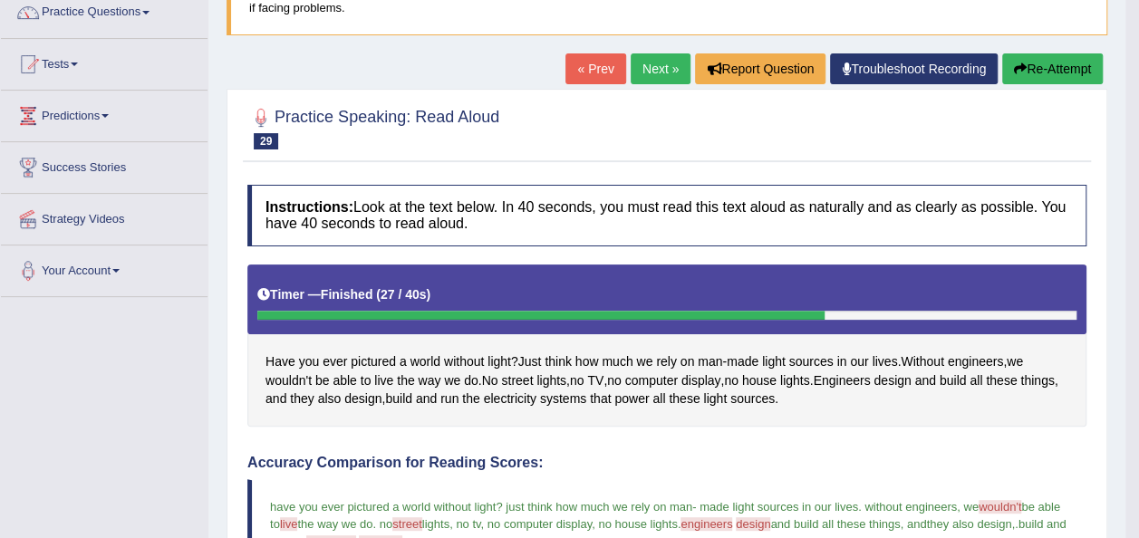
click at [641, 72] on link "Next »" at bounding box center [661, 68] width 60 height 31
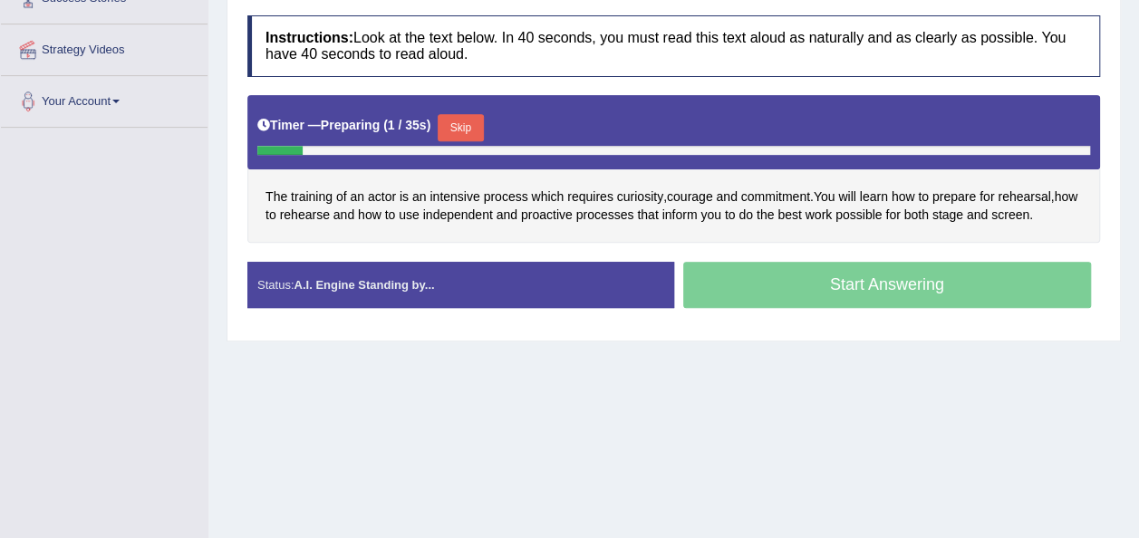
scroll to position [324, 0]
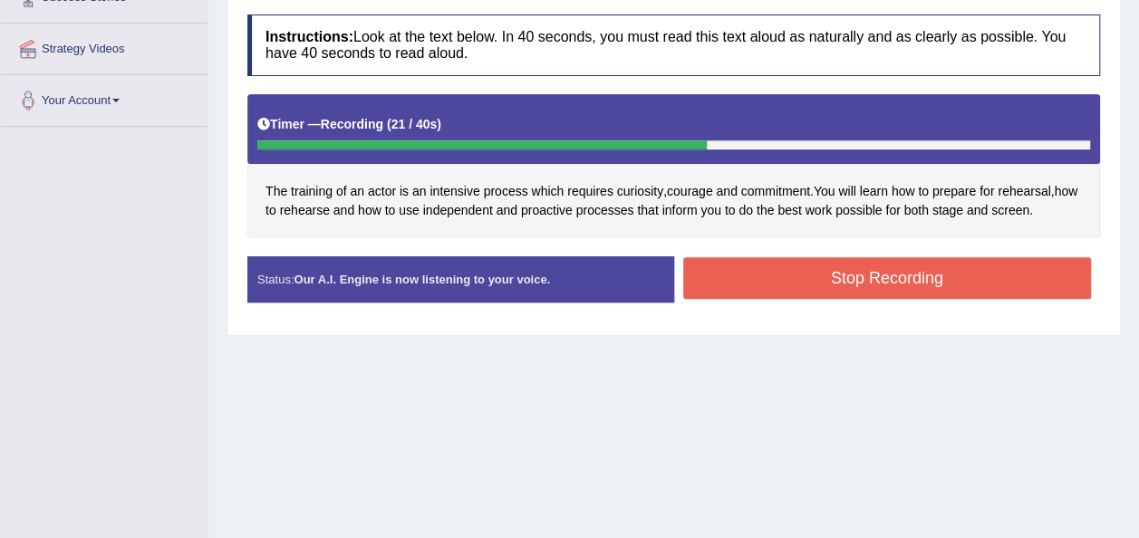
click at [810, 283] on button "Stop Recording" at bounding box center [887, 278] width 409 height 42
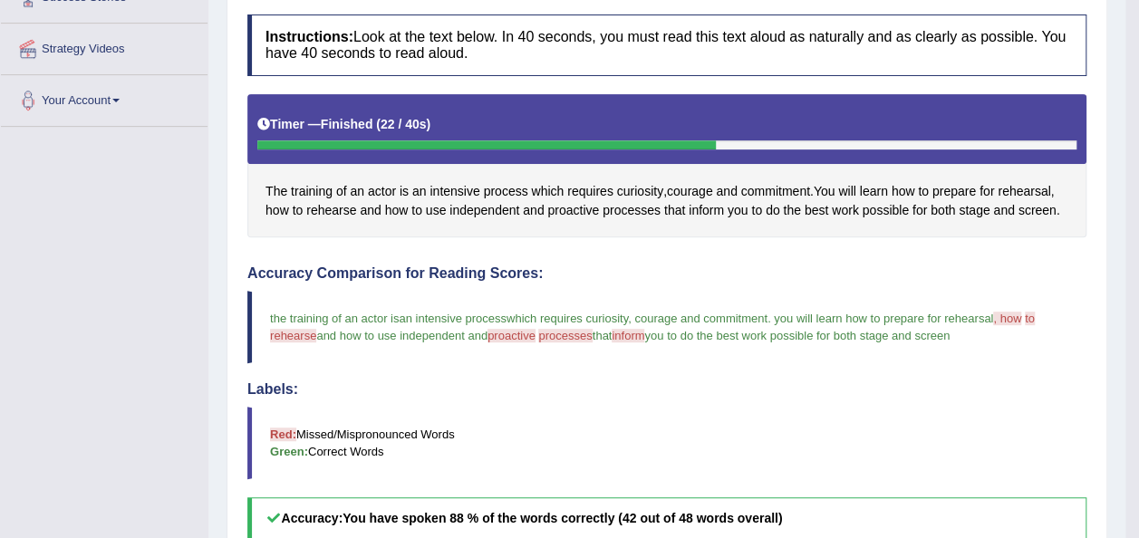
scroll to position [0, 0]
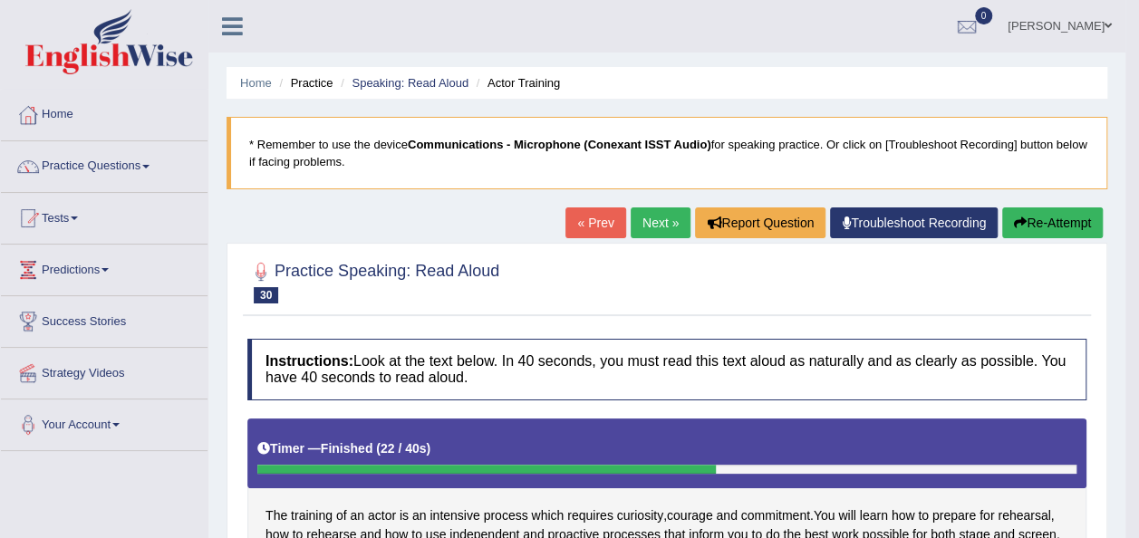
click at [1041, 231] on button "Re-Attempt" at bounding box center [1052, 223] width 101 height 31
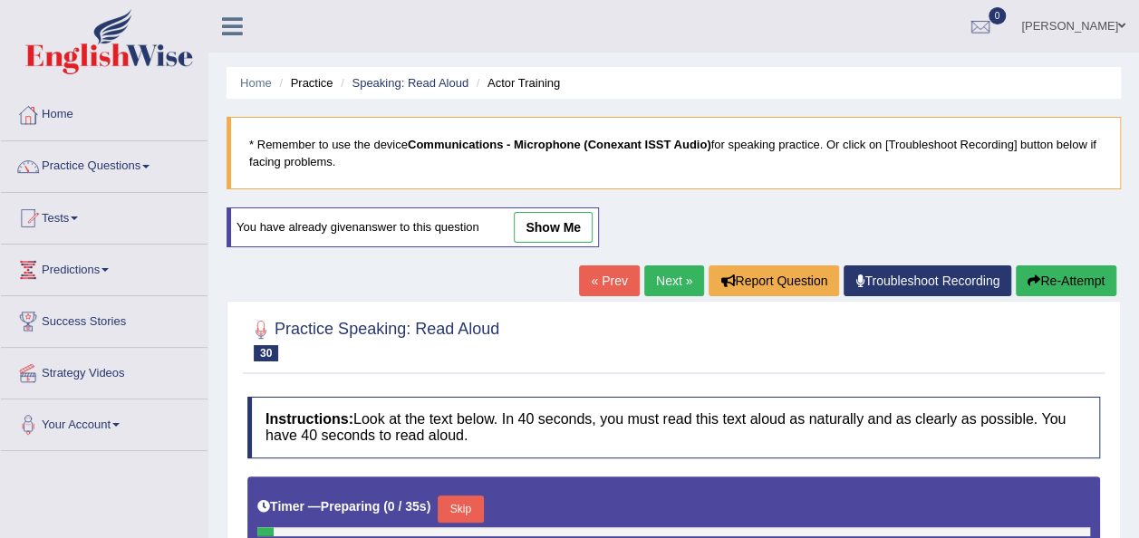
scroll to position [413, 0]
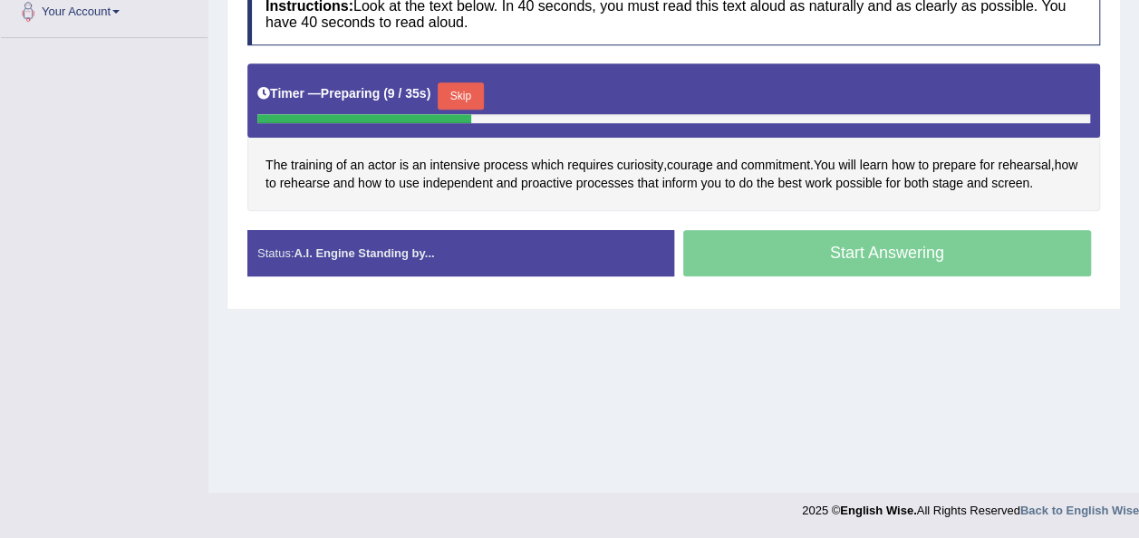
click at [451, 85] on button "Skip" at bounding box center [460, 95] width 45 height 27
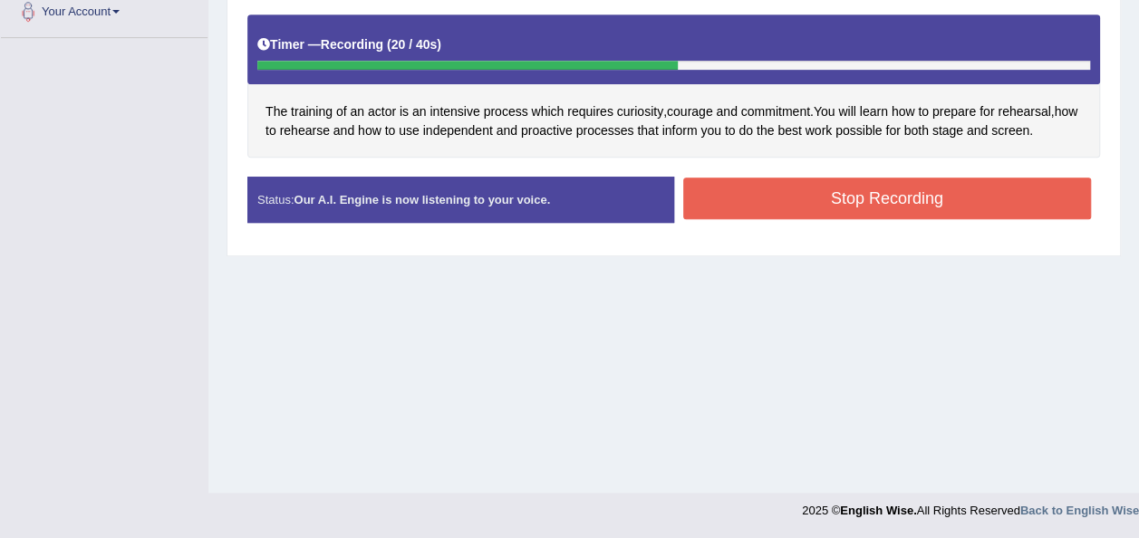
click at [769, 205] on button "Stop Recording" at bounding box center [887, 199] width 409 height 42
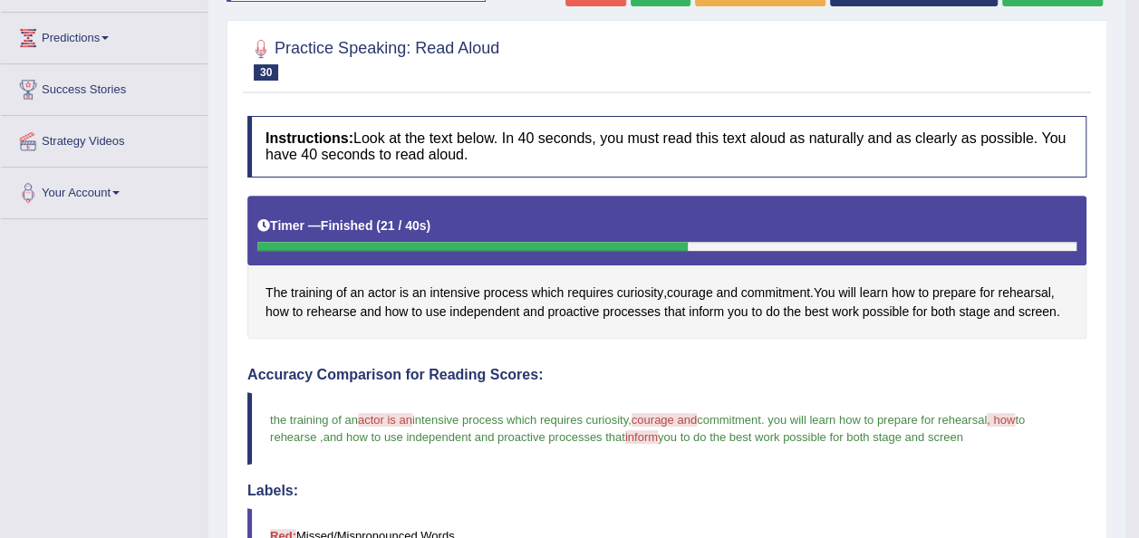
scroll to position [0, 0]
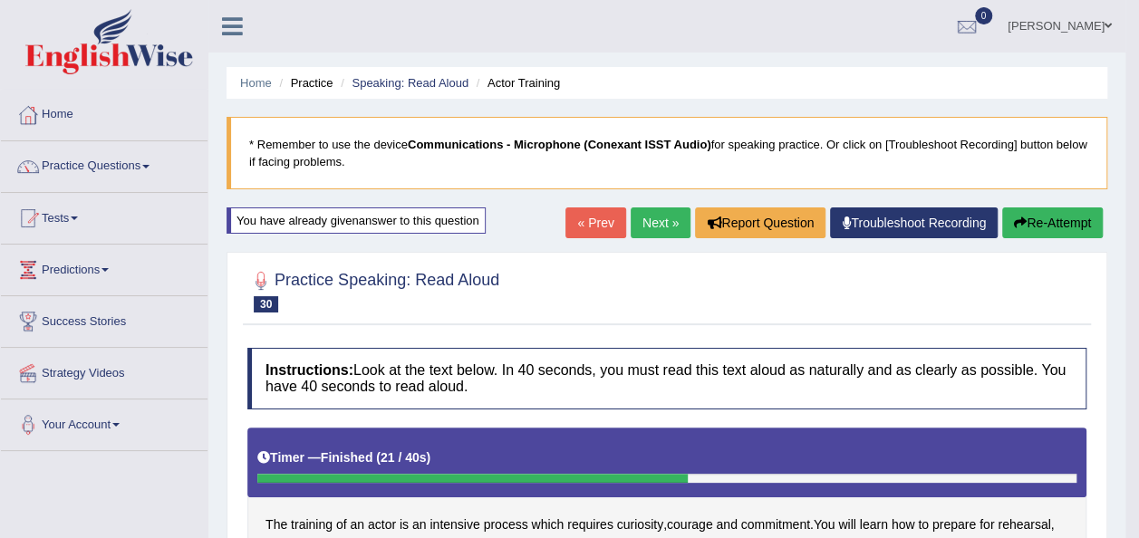
click at [1034, 227] on button "Re-Attempt" at bounding box center [1052, 223] width 101 height 31
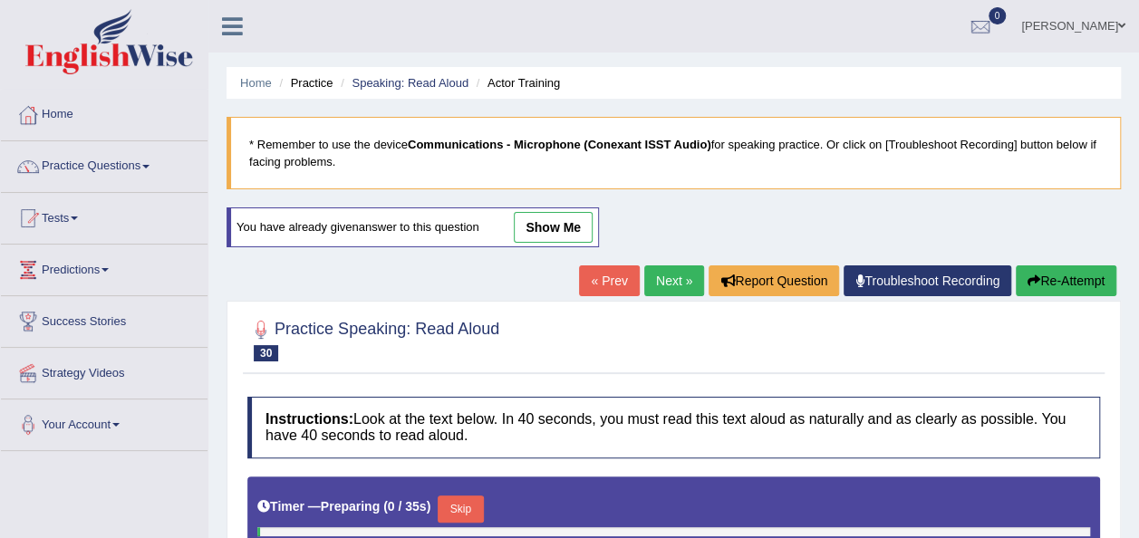
scroll to position [413, 0]
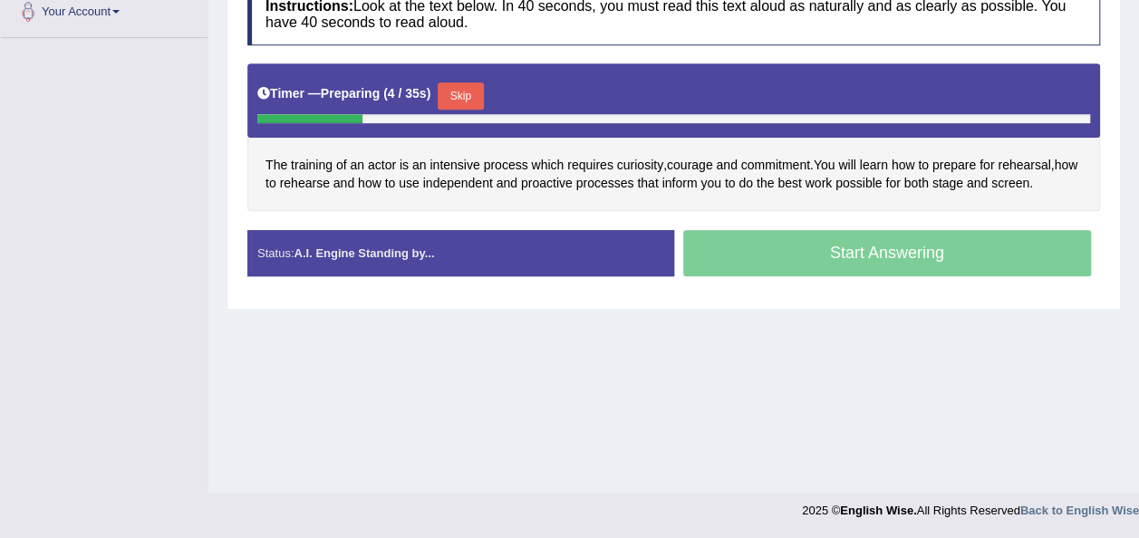
click at [460, 95] on button "Skip" at bounding box center [460, 95] width 45 height 27
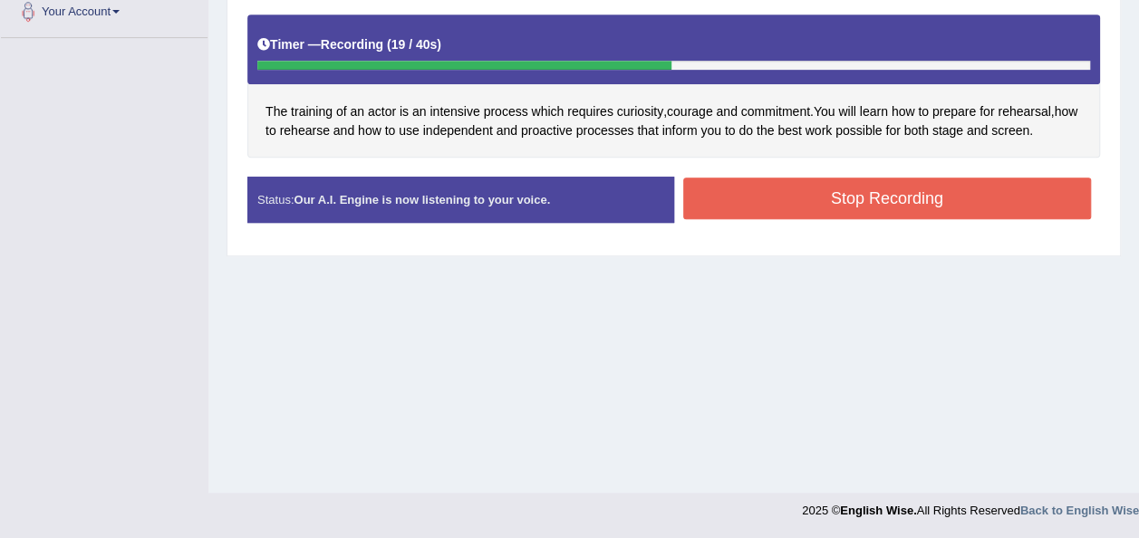
click at [787, 207] on button "Stop Recording" at bounding box center [887, 199] width 409 height 42
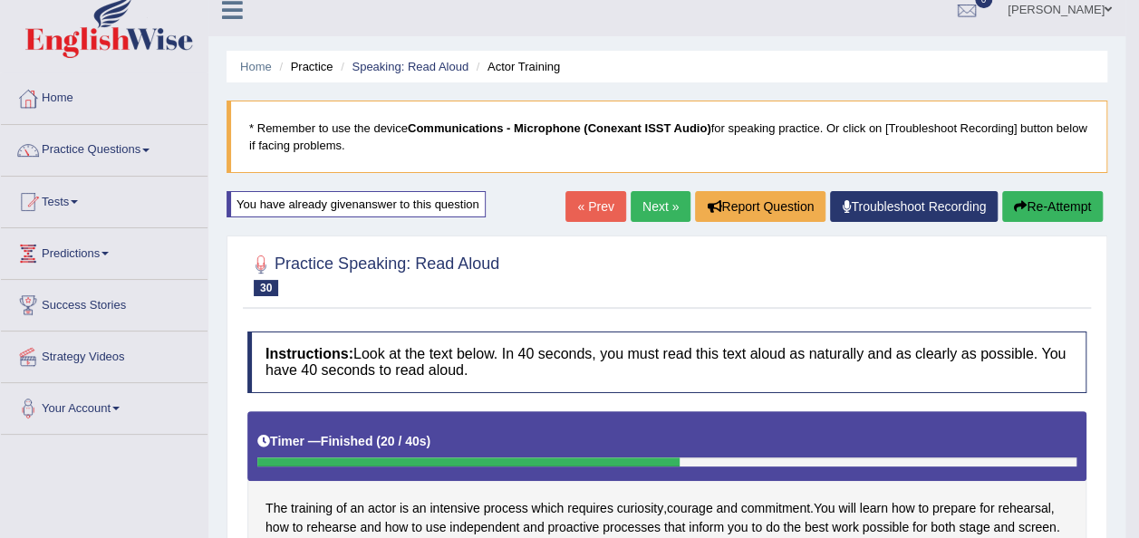
scroll to position [0, 0]
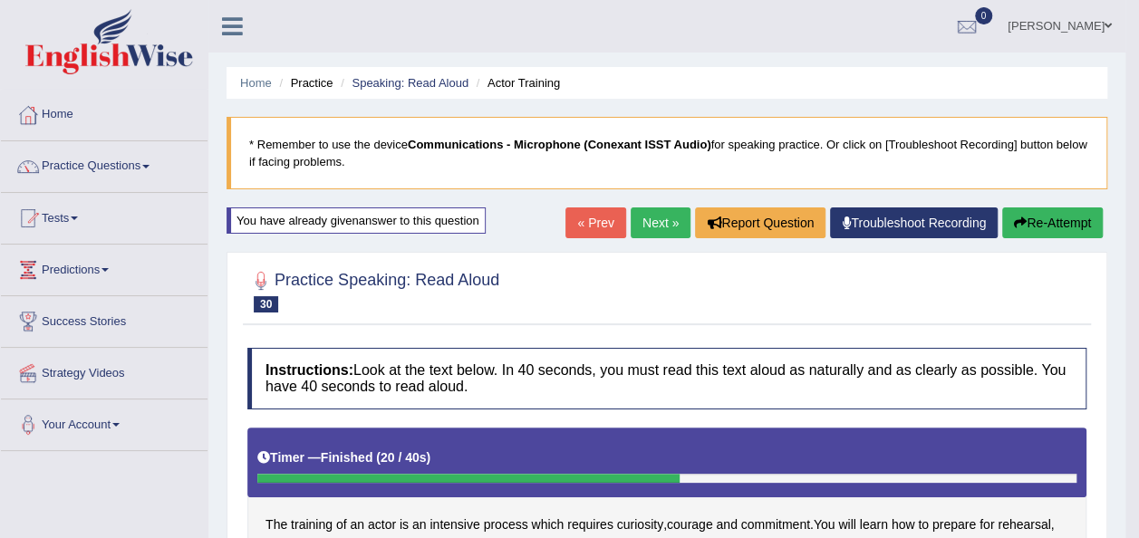
click at [662, 226] on link "Next »" at bounding box center [661, 223] width 60 height 31
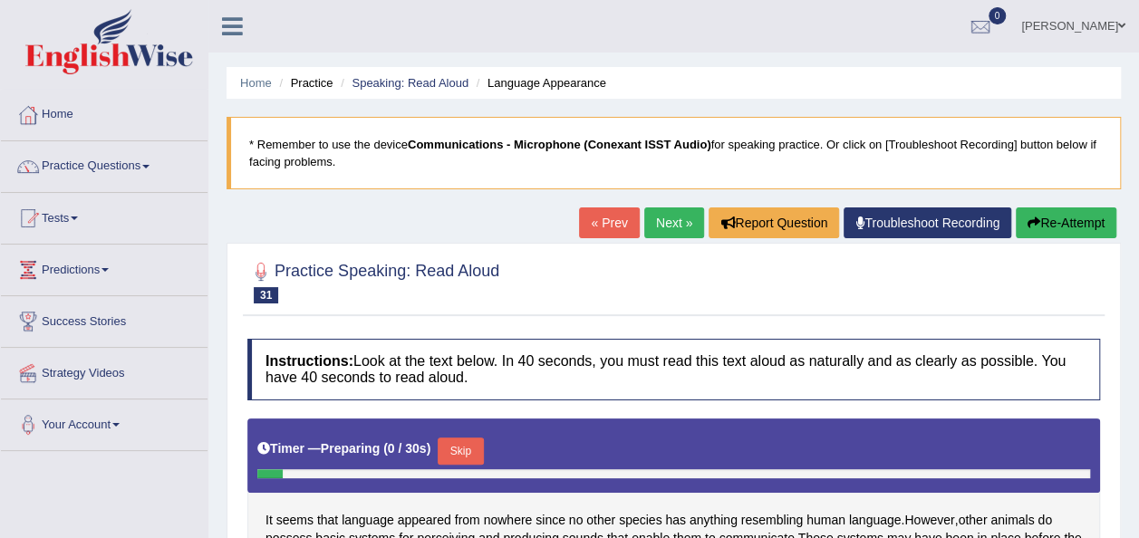
scroll to position [413, 0]
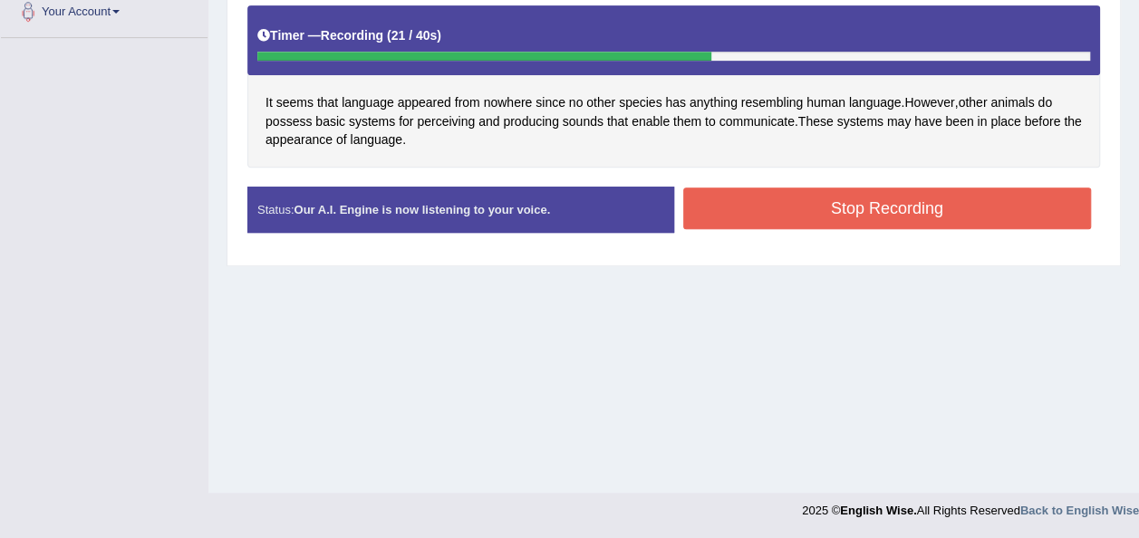
click at [854, 201] on button "Stop Recording" at bounding box center [887, 209] width 409 height 42
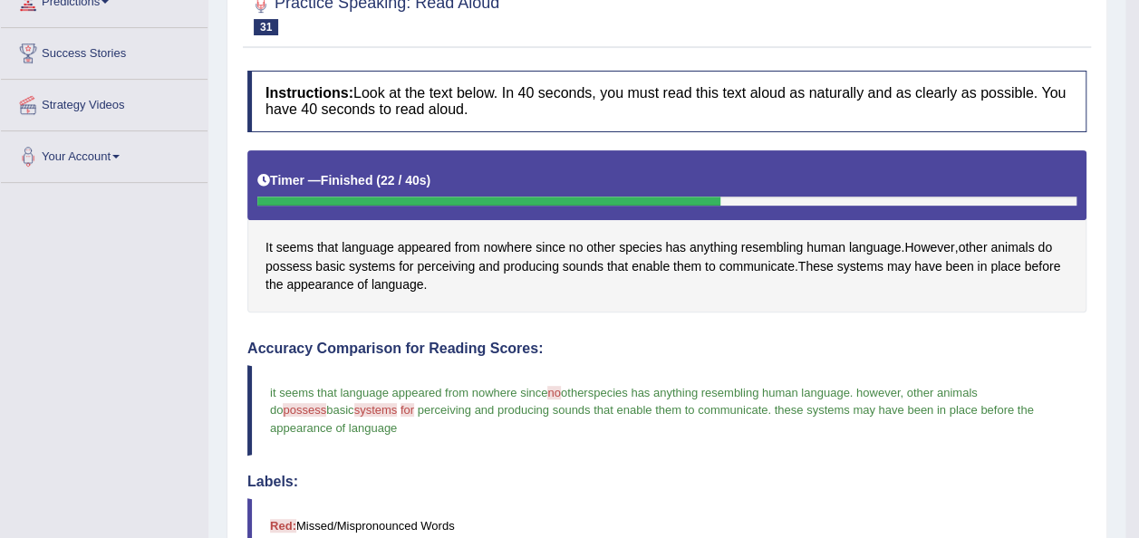
scroll to position [0, 0]
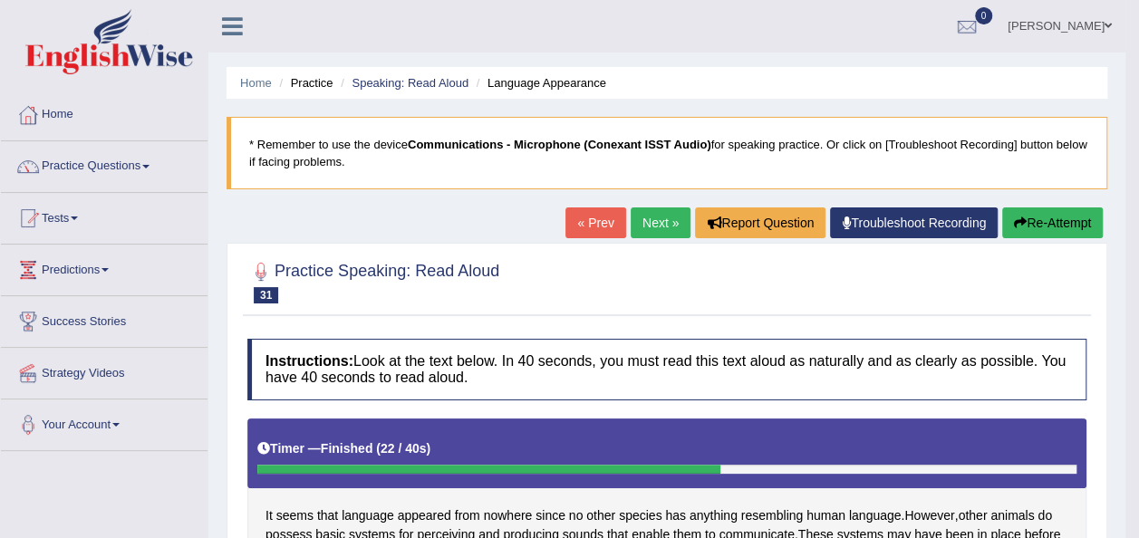
click at [1033, 228] on button "Re-Attempt" at bounding box center [1052, 223] width 101 height 31
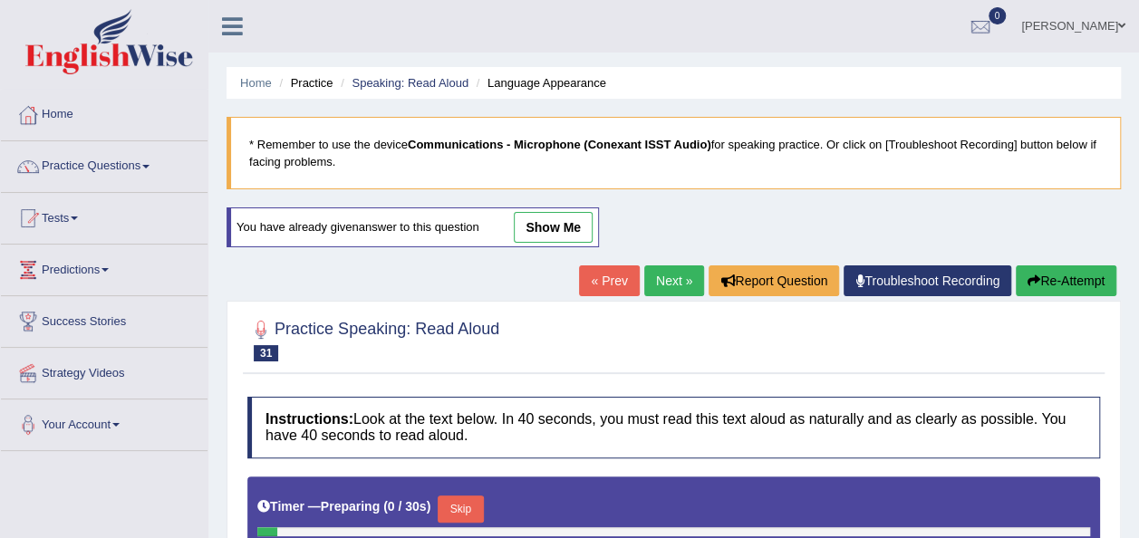
scroll to position [413, 0]
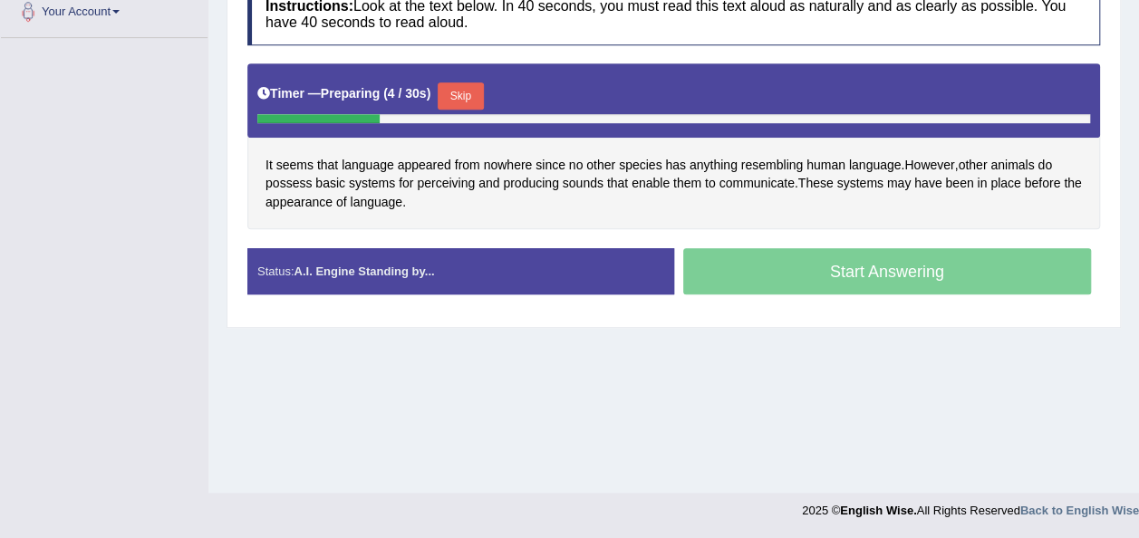
click at [462, 88] on button "Skip" at bounding box center [460, 95] width 45 height 27
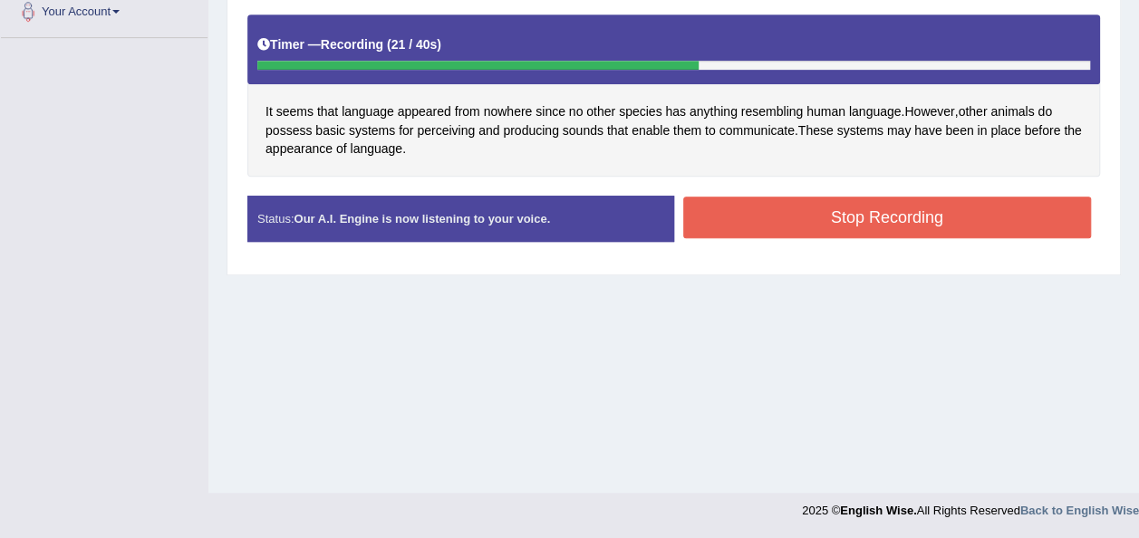
click at [743, 216] on button "Stop Recording" at bounding box center [887, 218] width 409 height 42
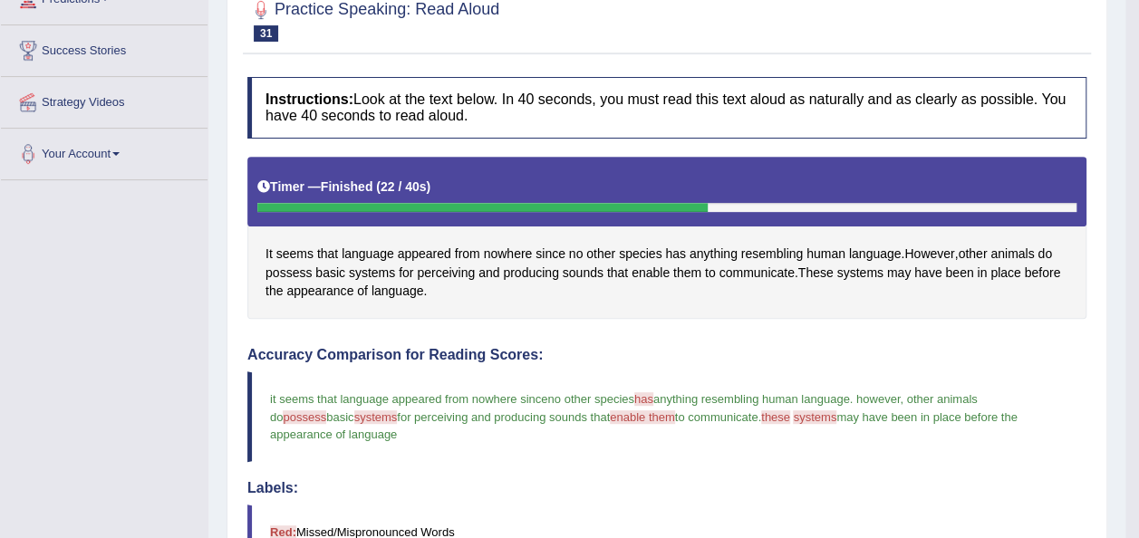
scroll to position [0, 0]
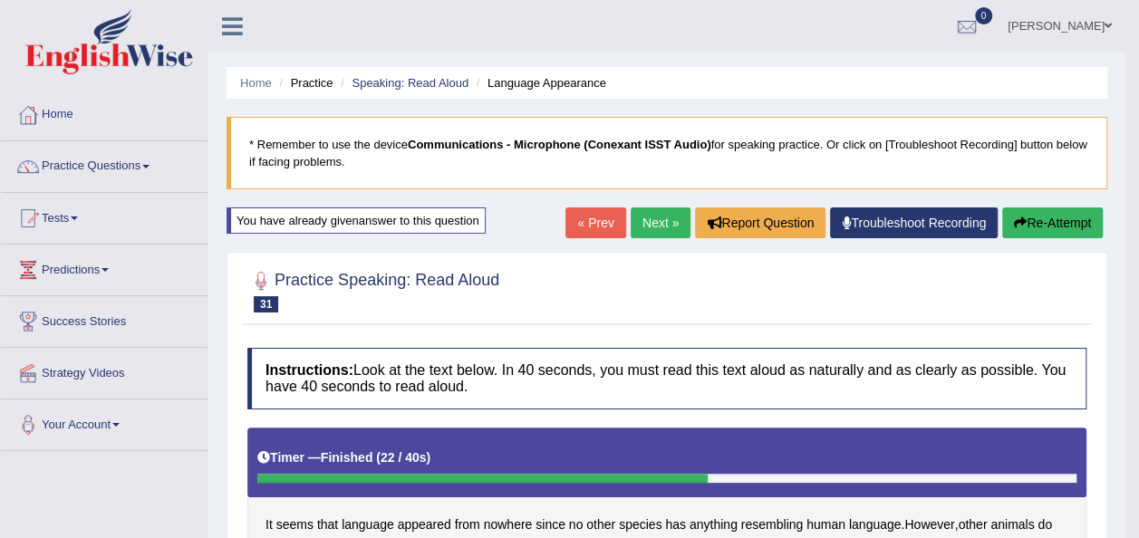
click at [1030, 214] on button "Re-Attempt" at bounding box center [1052, 223] width 101 height 31
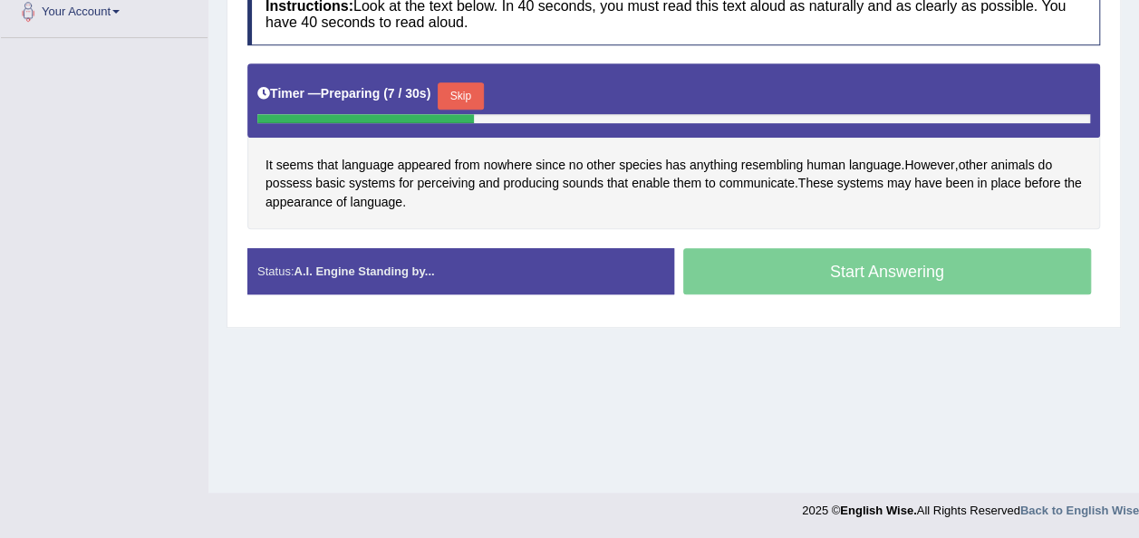
click at [461, 92] on button "Skip" at bounding box center [460, 95] width 45 height 27
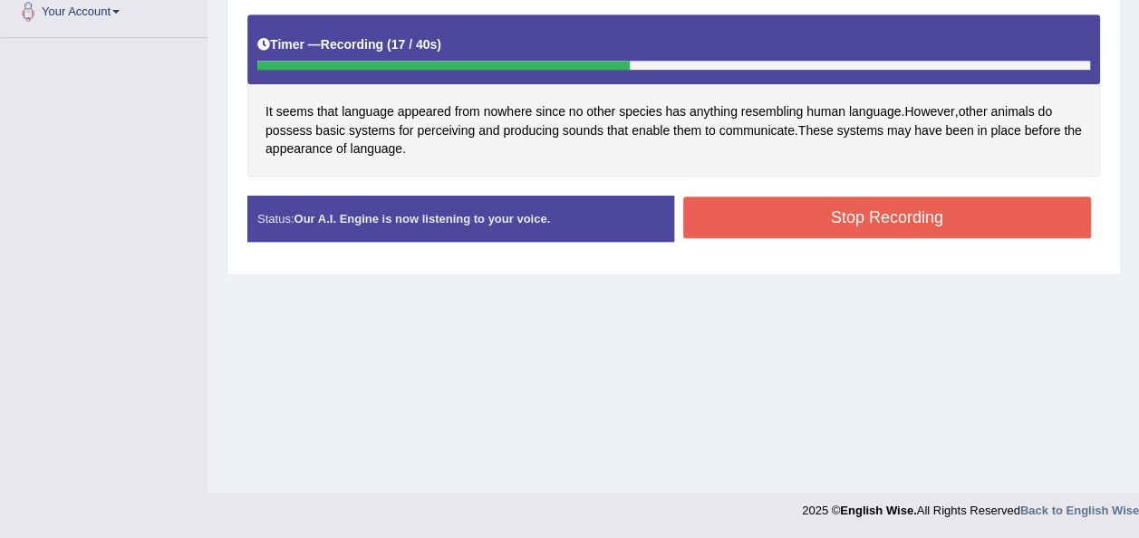
click at [711, 213] on button "Stop Recording" at bounding box center [887, 218] width 409 height 42
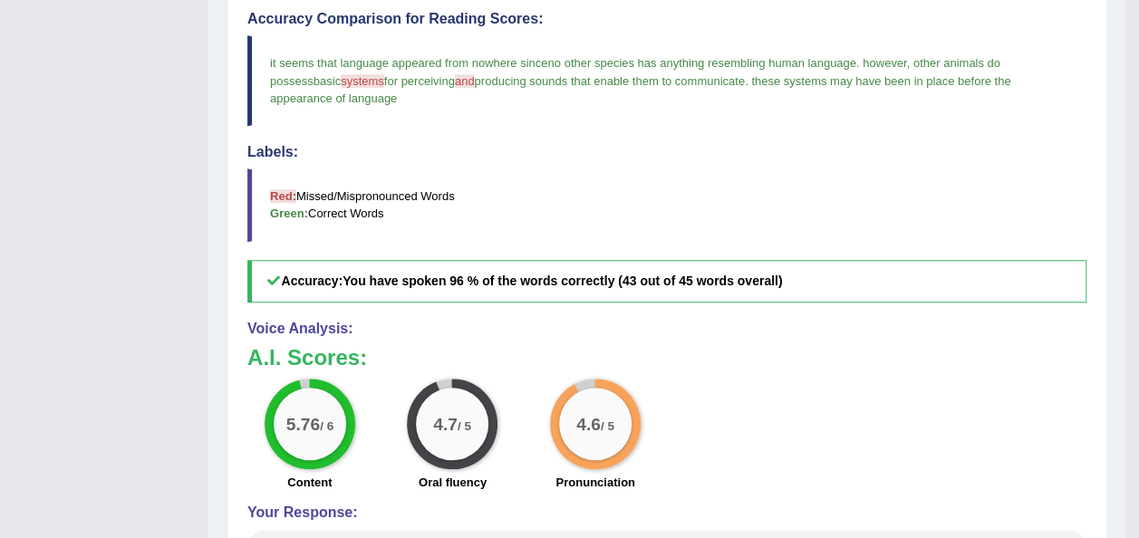
scroll to position [631, 0]
